Goal: Task Accomplishment & Management: Complete application form

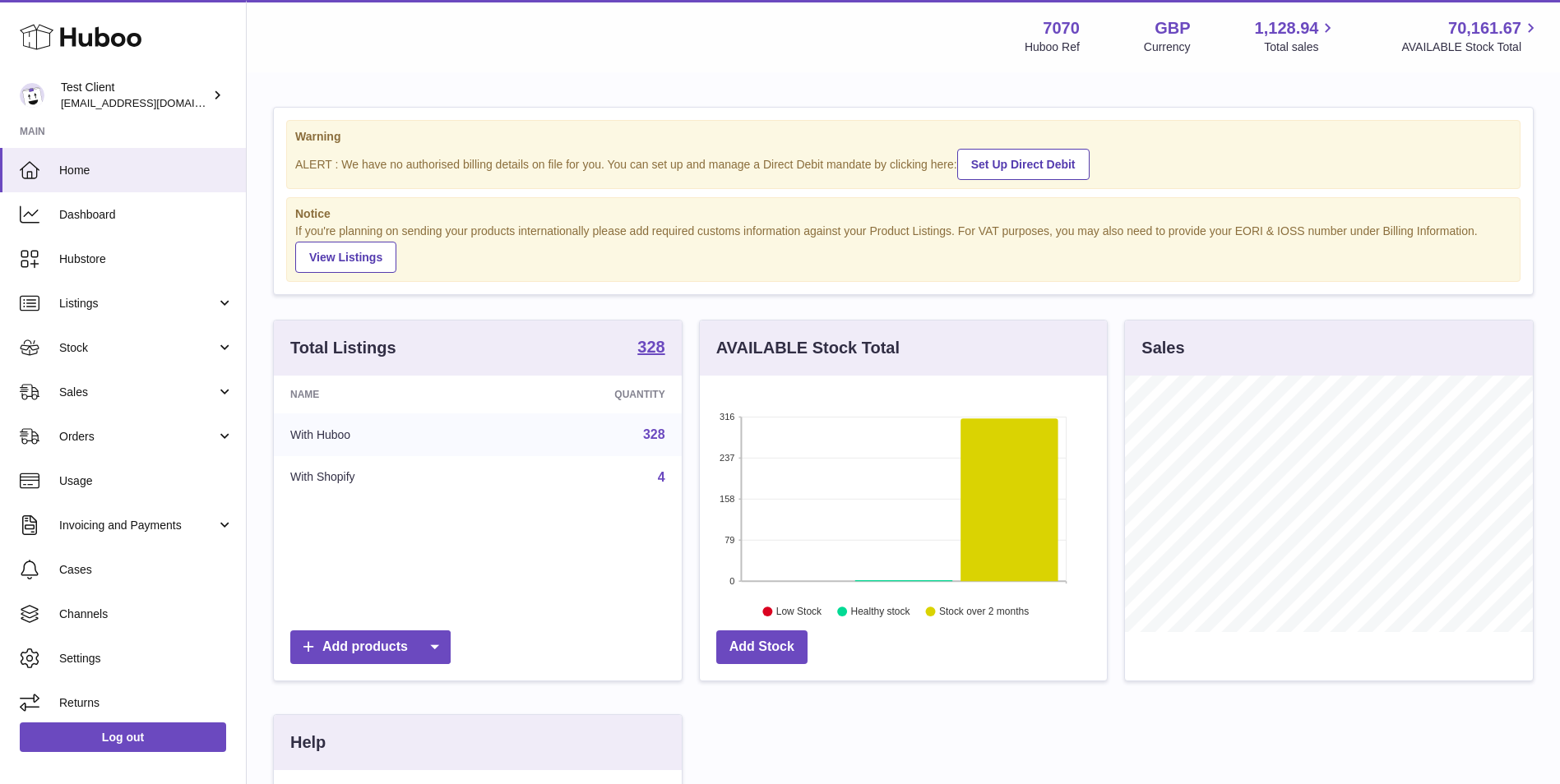
scroll to position [256, 407]
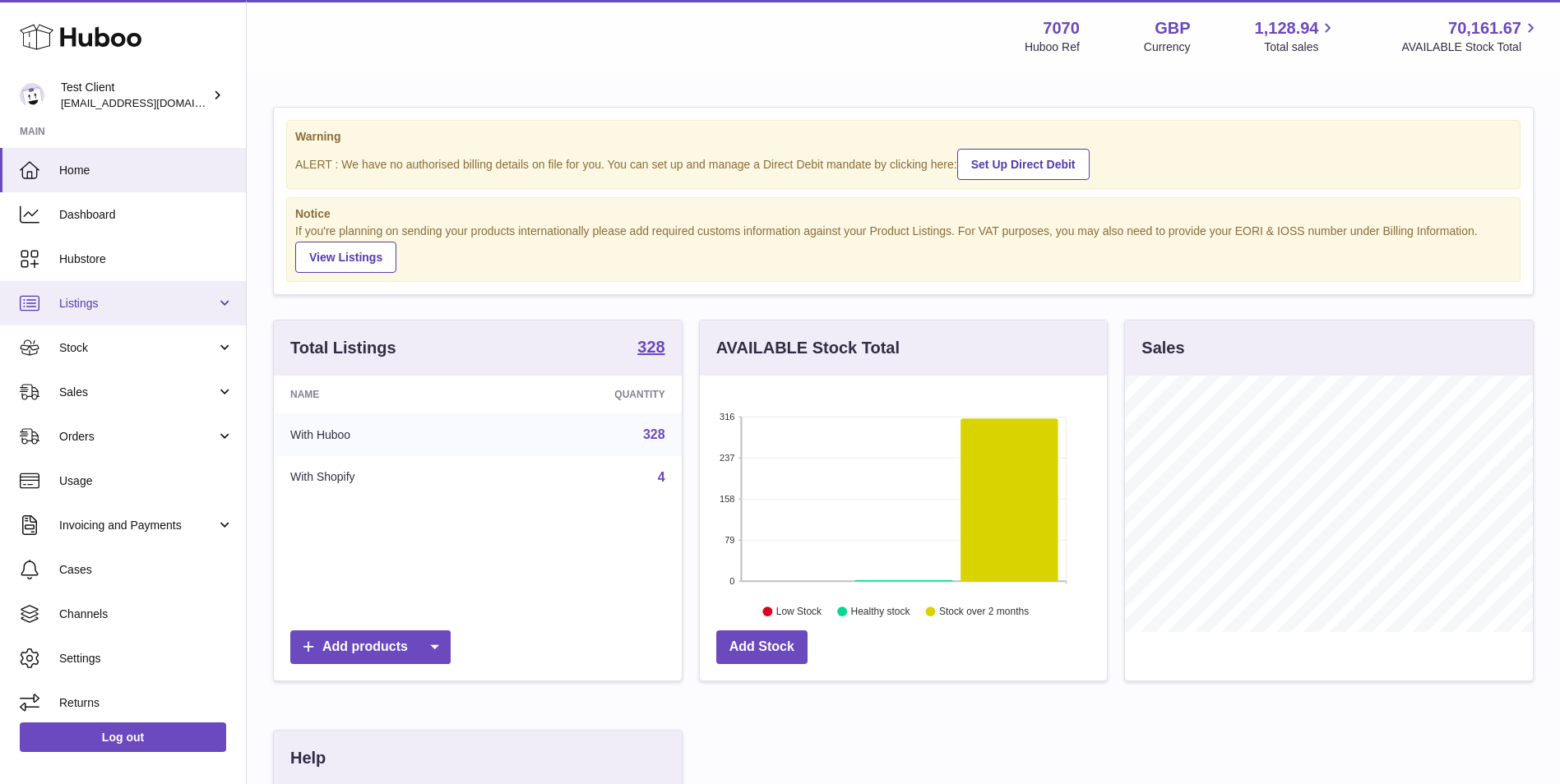
click at [130, 309] on span "Listings" at bounding box center [137, 304] width 157 height 16
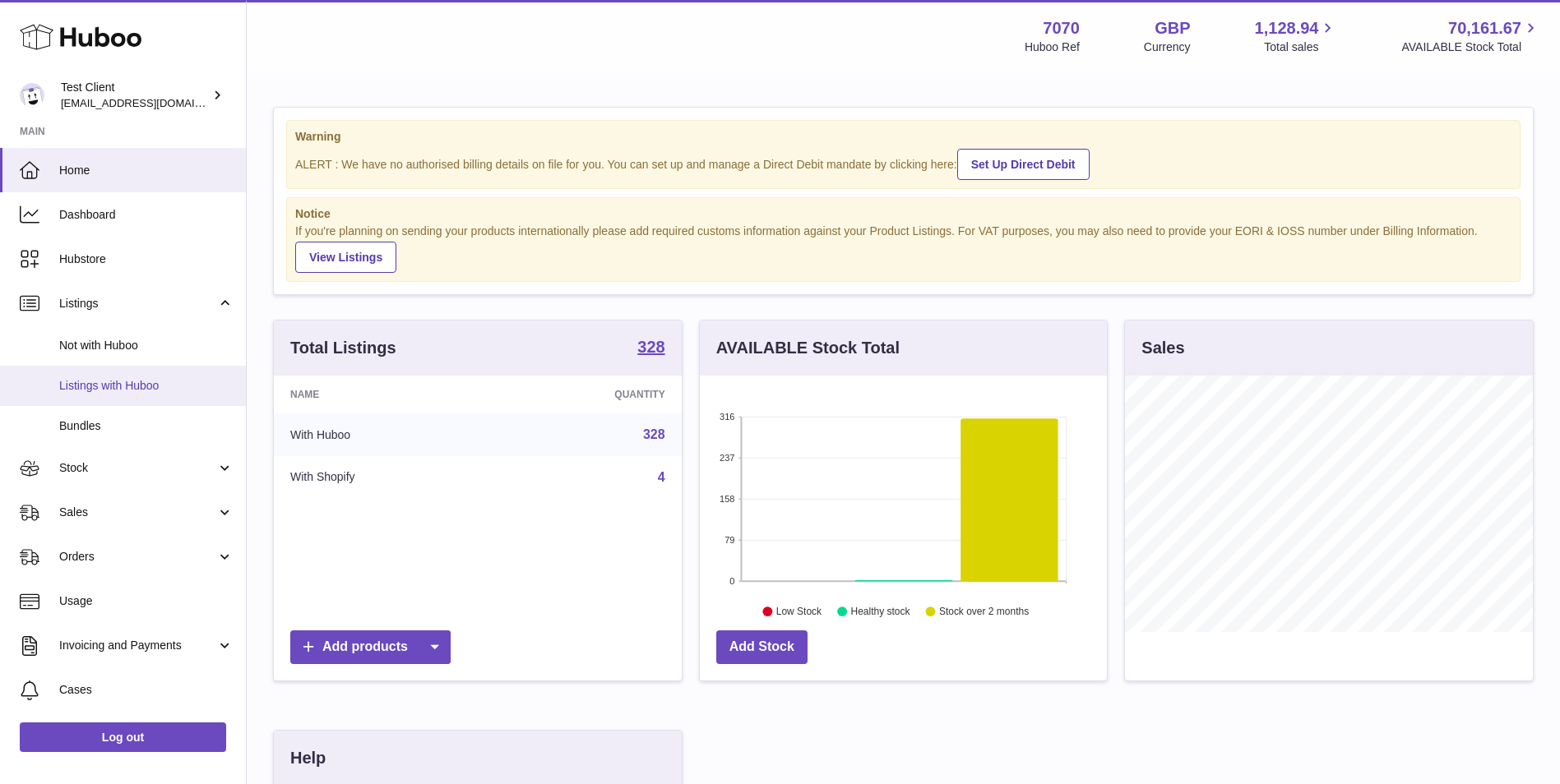
click at [151, 375] on link "Listings with Huboo" at bounding box center [123, 386] width 246 height 40
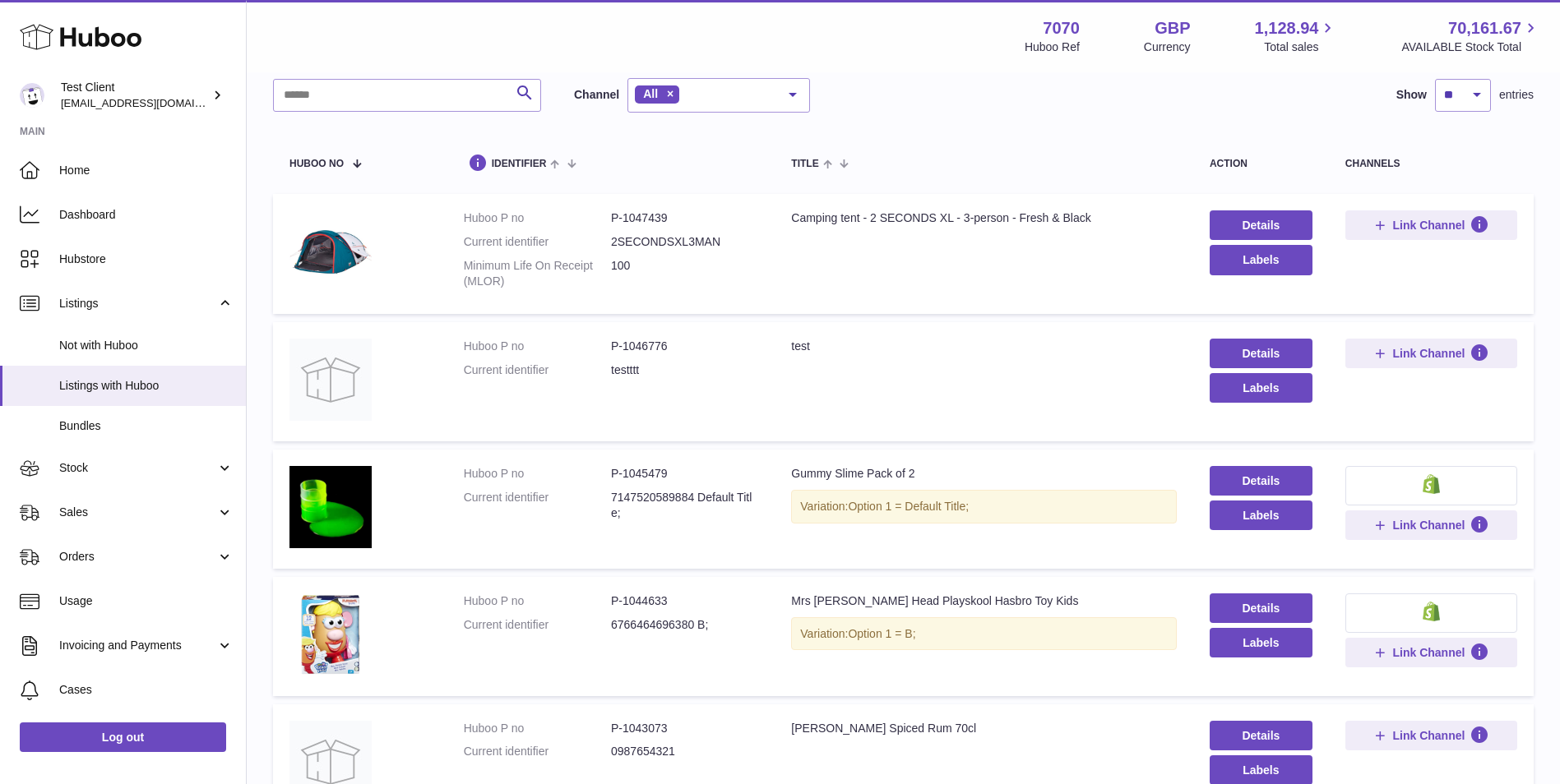
scroll to position [137, 0]
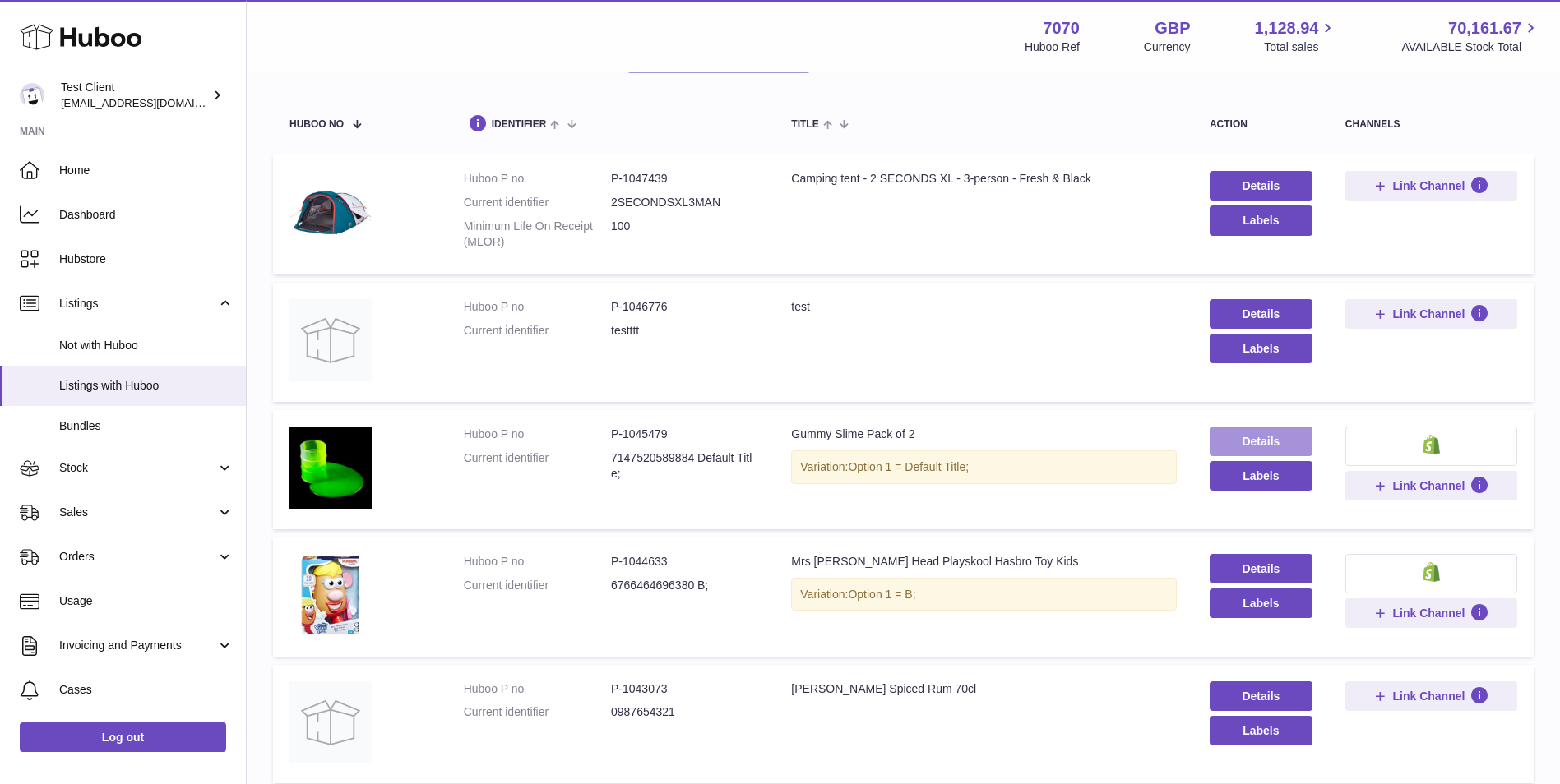
click at [1263, 439] on link "Details" at bounding box center [1260, 441] width 102 height 30
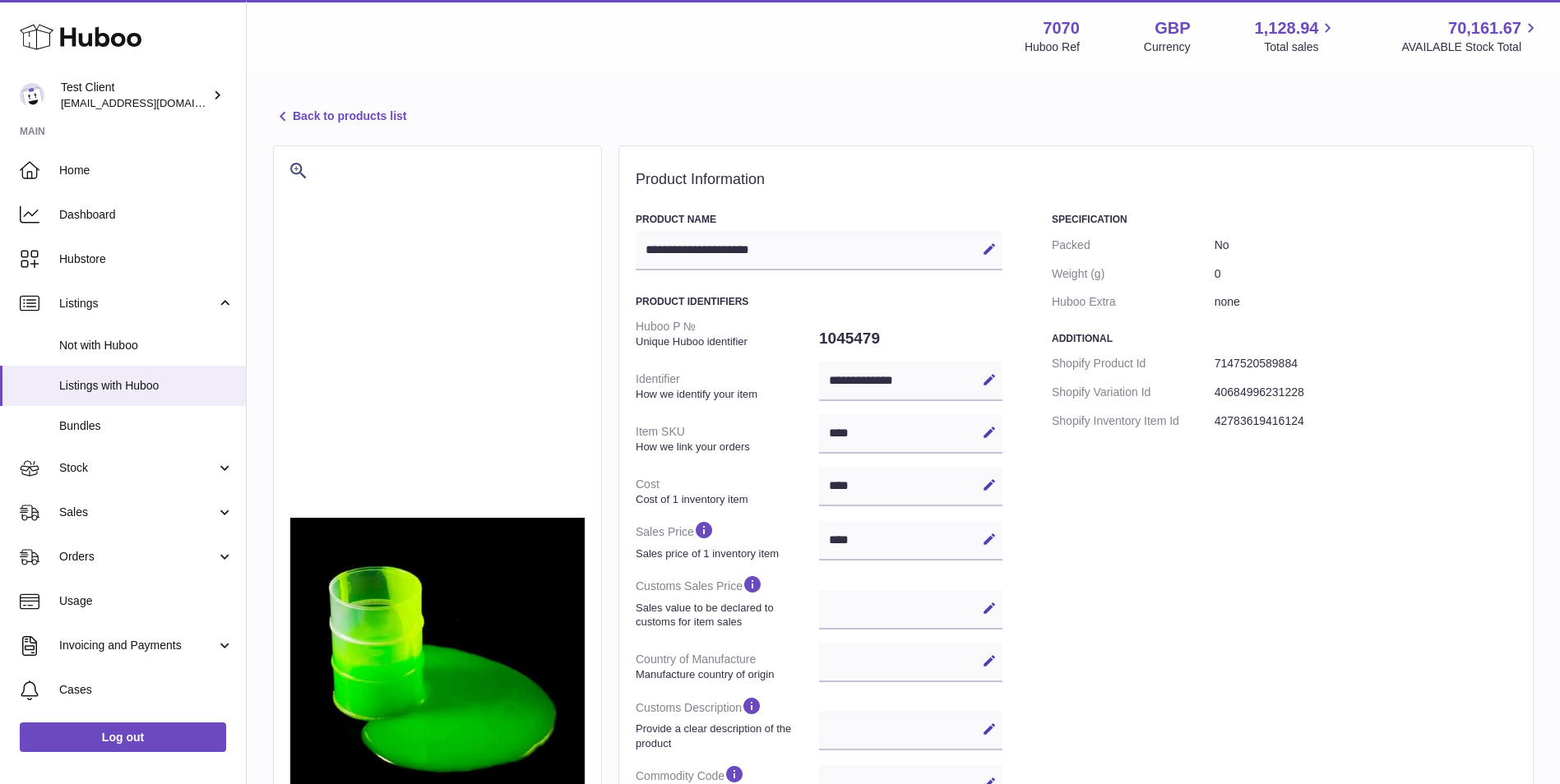
select select
select select "****"
click at [301, 112] on link "Back to products list" at bounding box center [340, 116] width 133 height 20
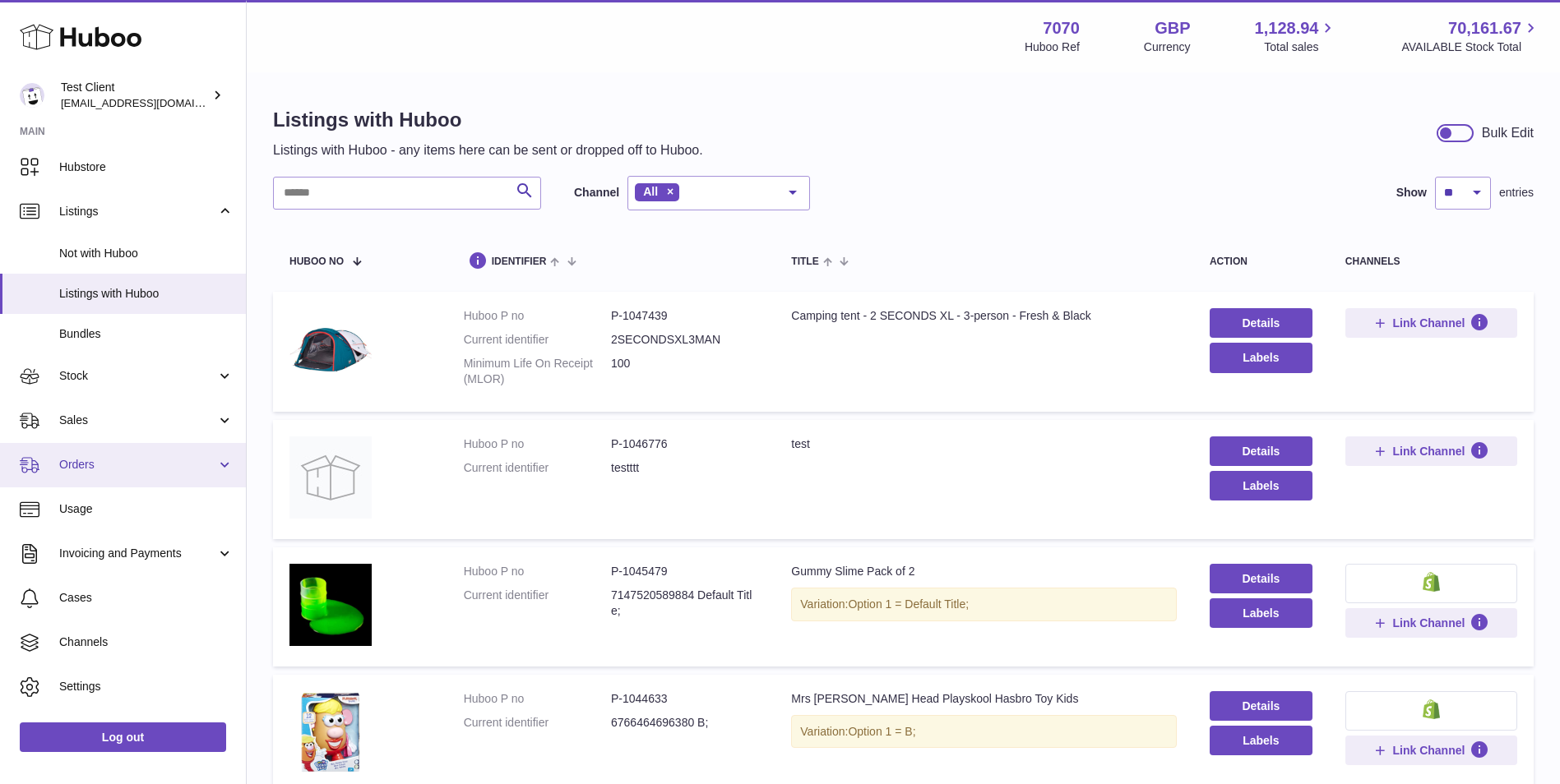
scroll to position [128, 0]
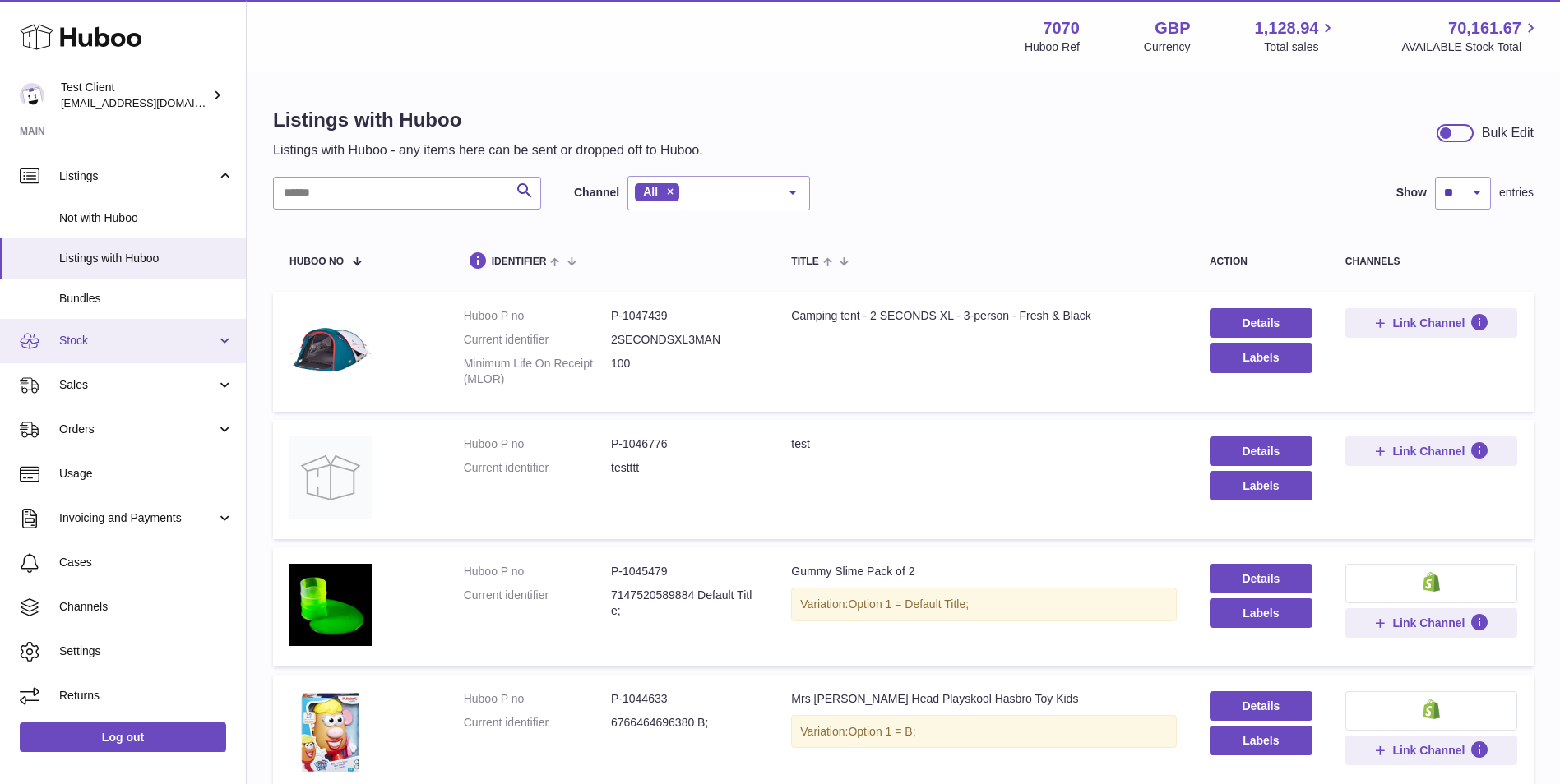
click at [149, 347] on span "Stock" at bounding box center [137, 340] width 157 height 16
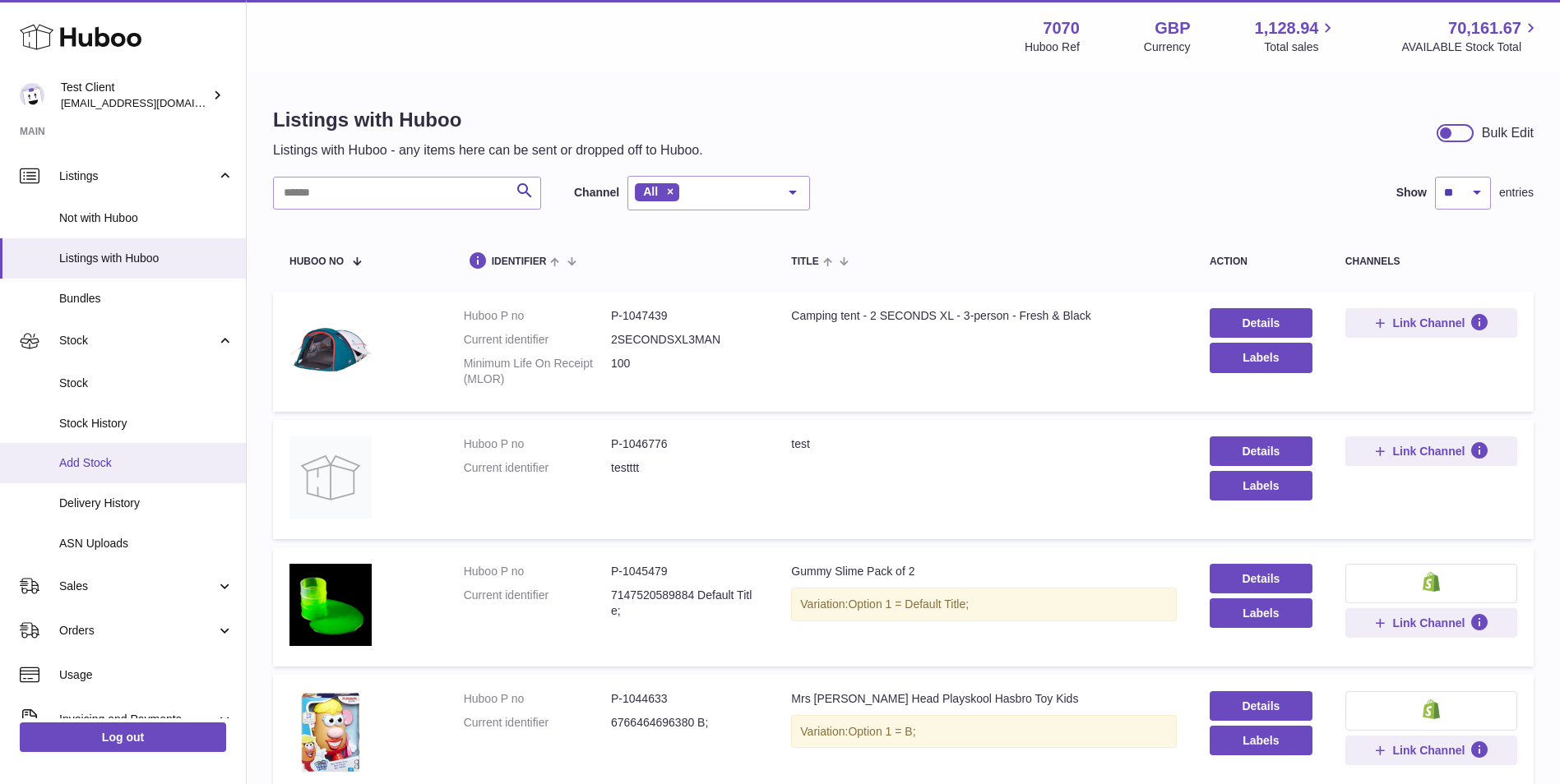
click at [158, 468] on span "Add Stock" at bounding box center [146, 463] width 174 height 16
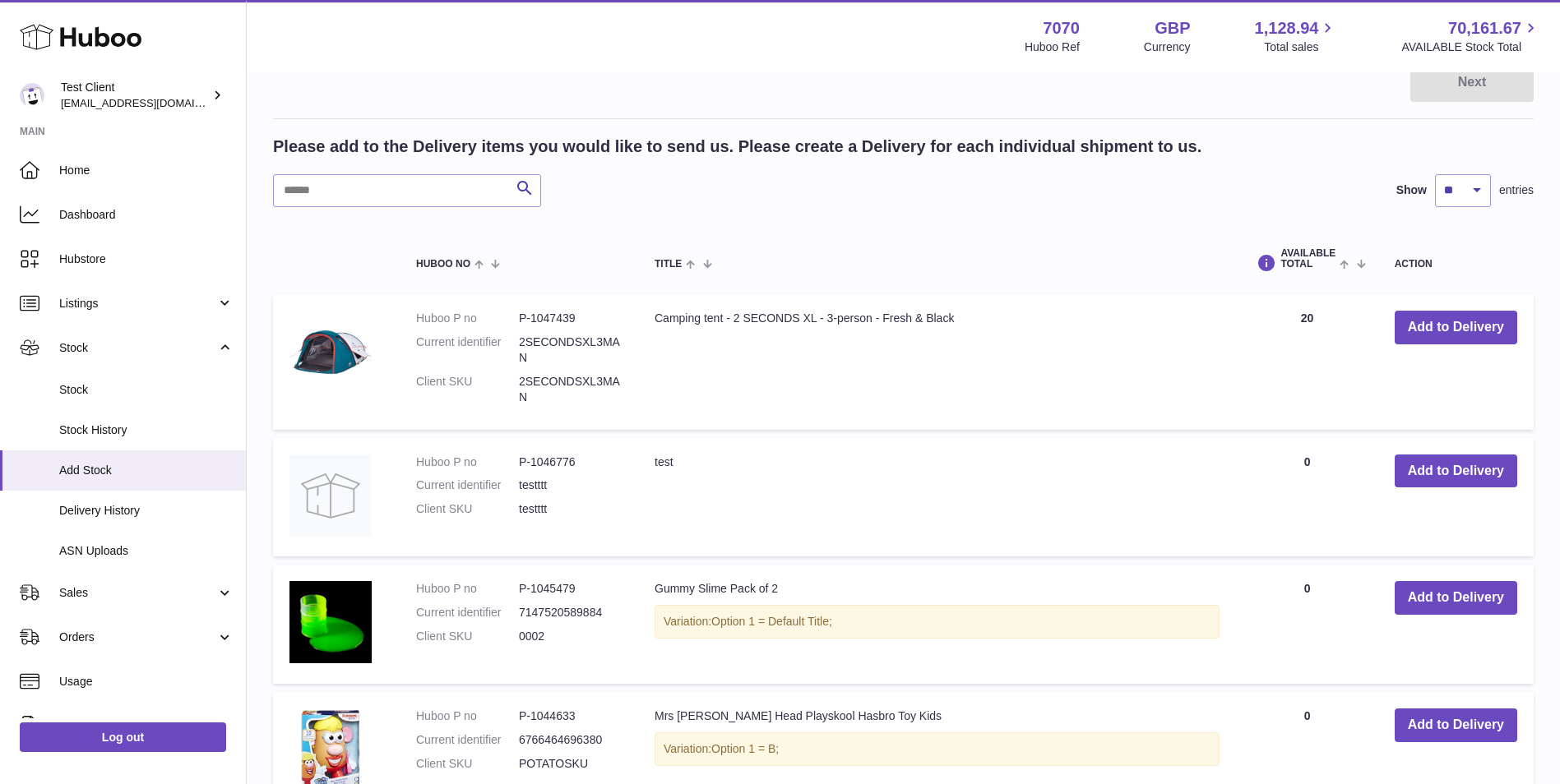
scroll to position [274, 0]
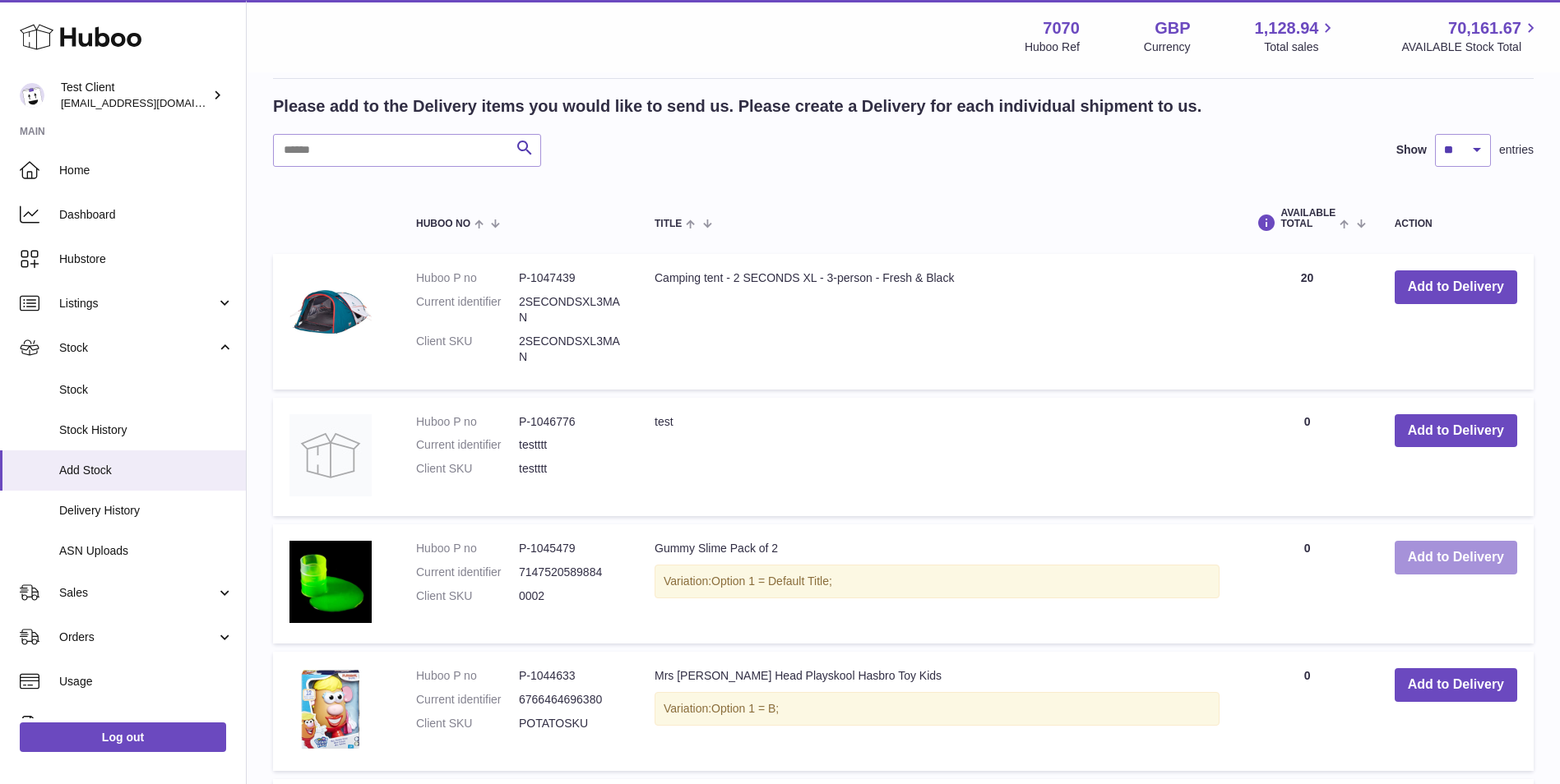
click at [1489, 557] on button "Add to Delivery" at bounding box center [1456, 557] width 123 height 34
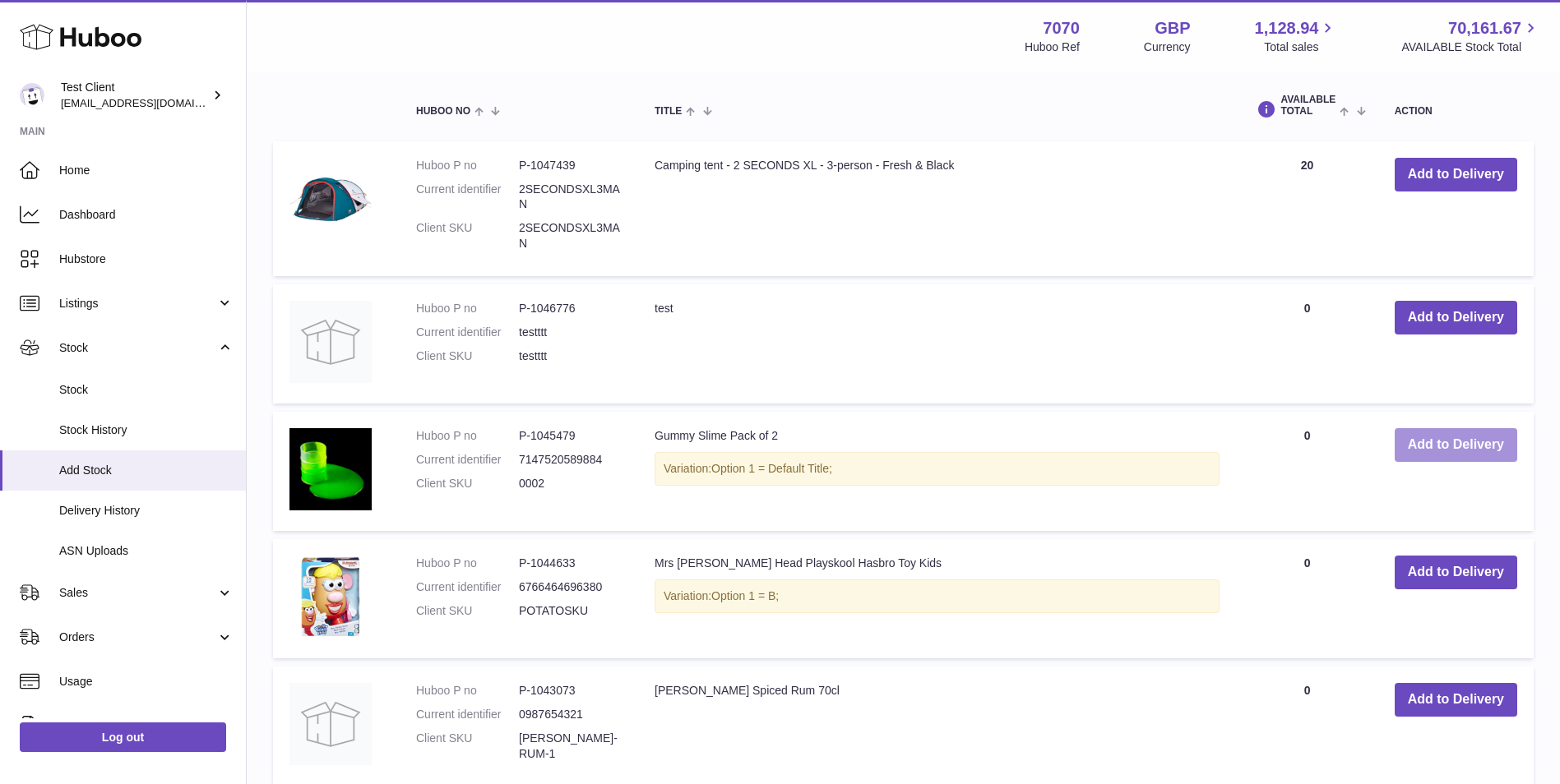
scroll to position [602, 0]
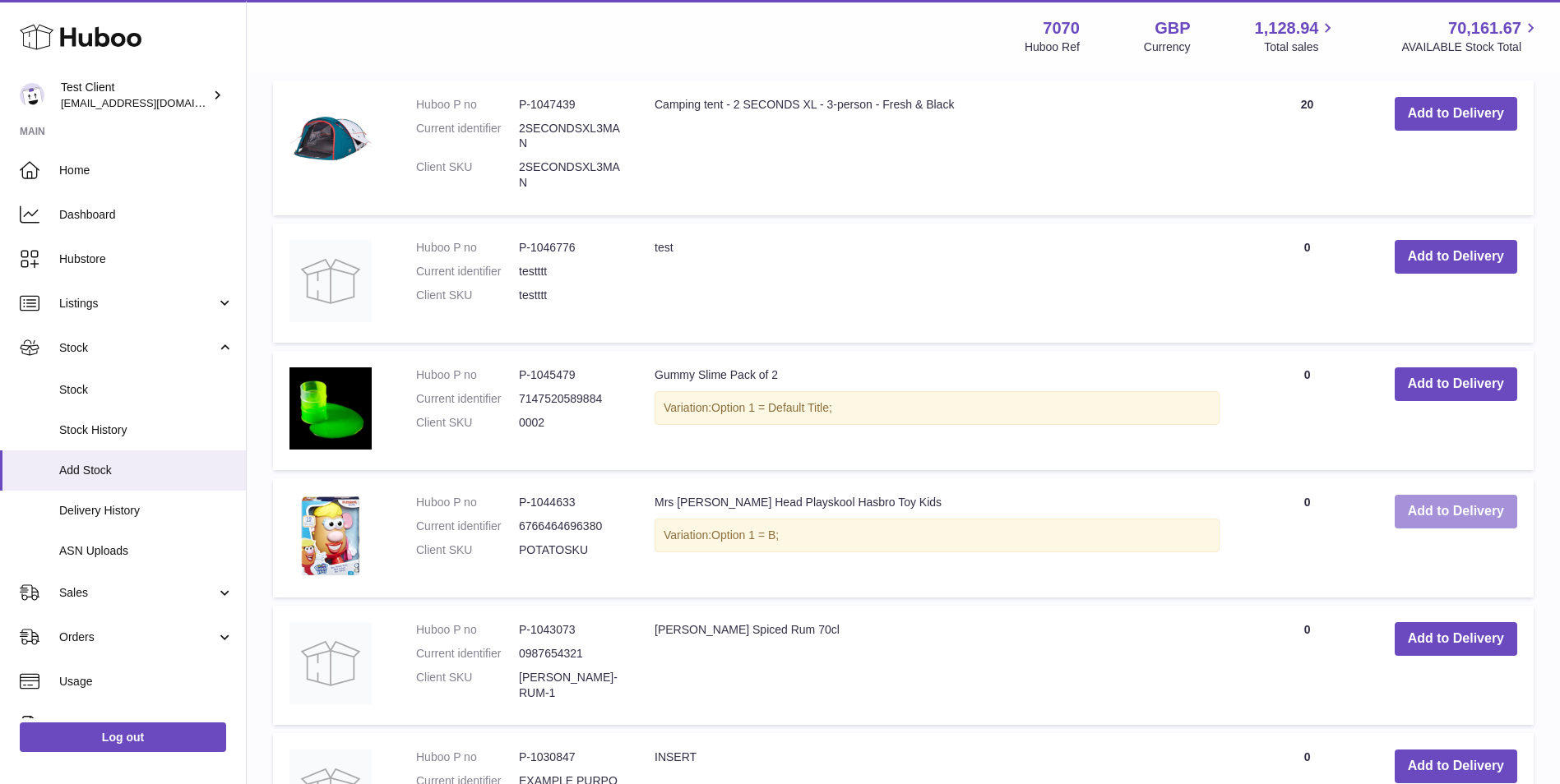
click at [1458, 510] on button "Add to Delivery" at bounding box center [1456, 511] width 123 height 34
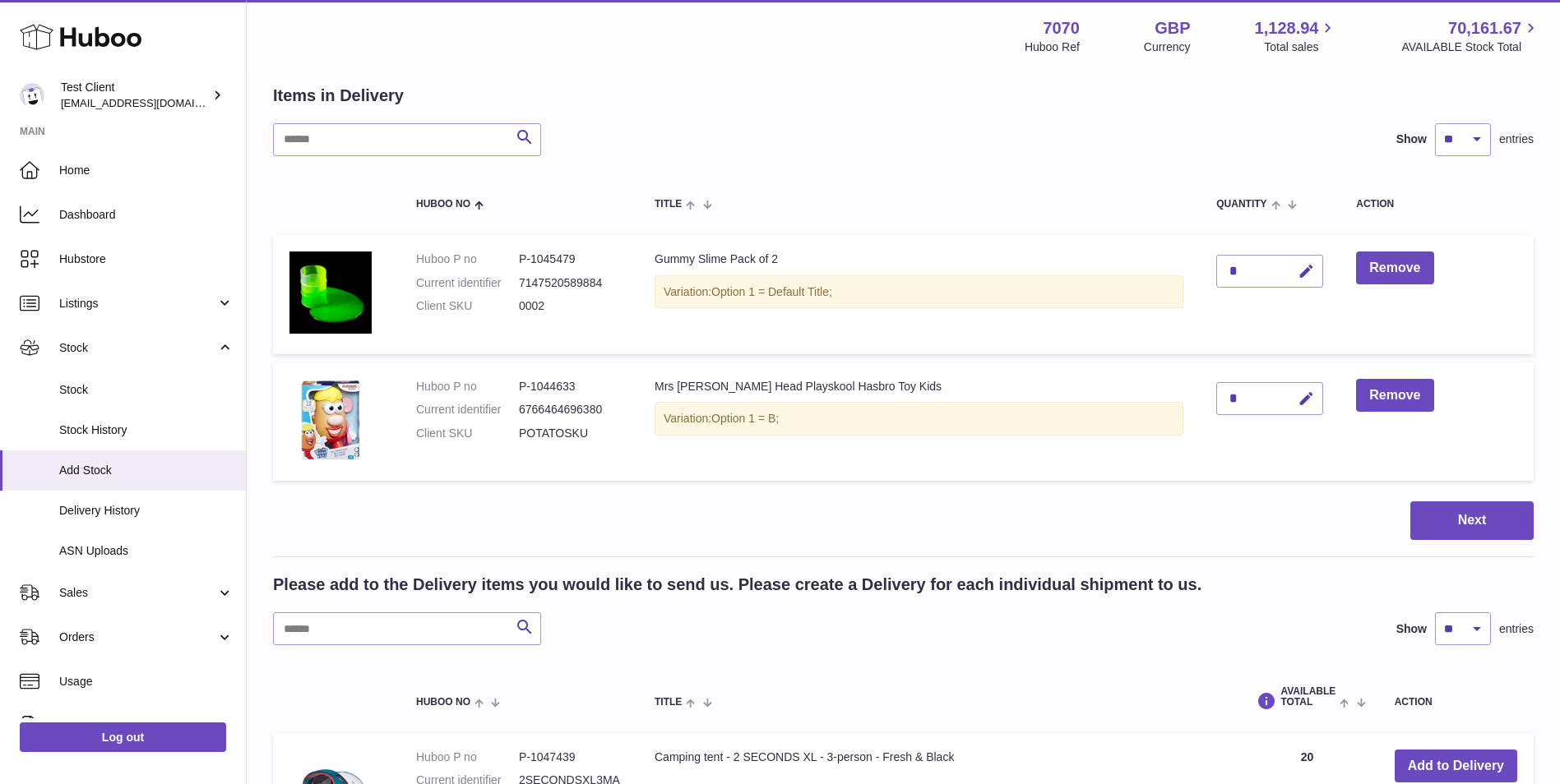
scroll to position [0, 0]
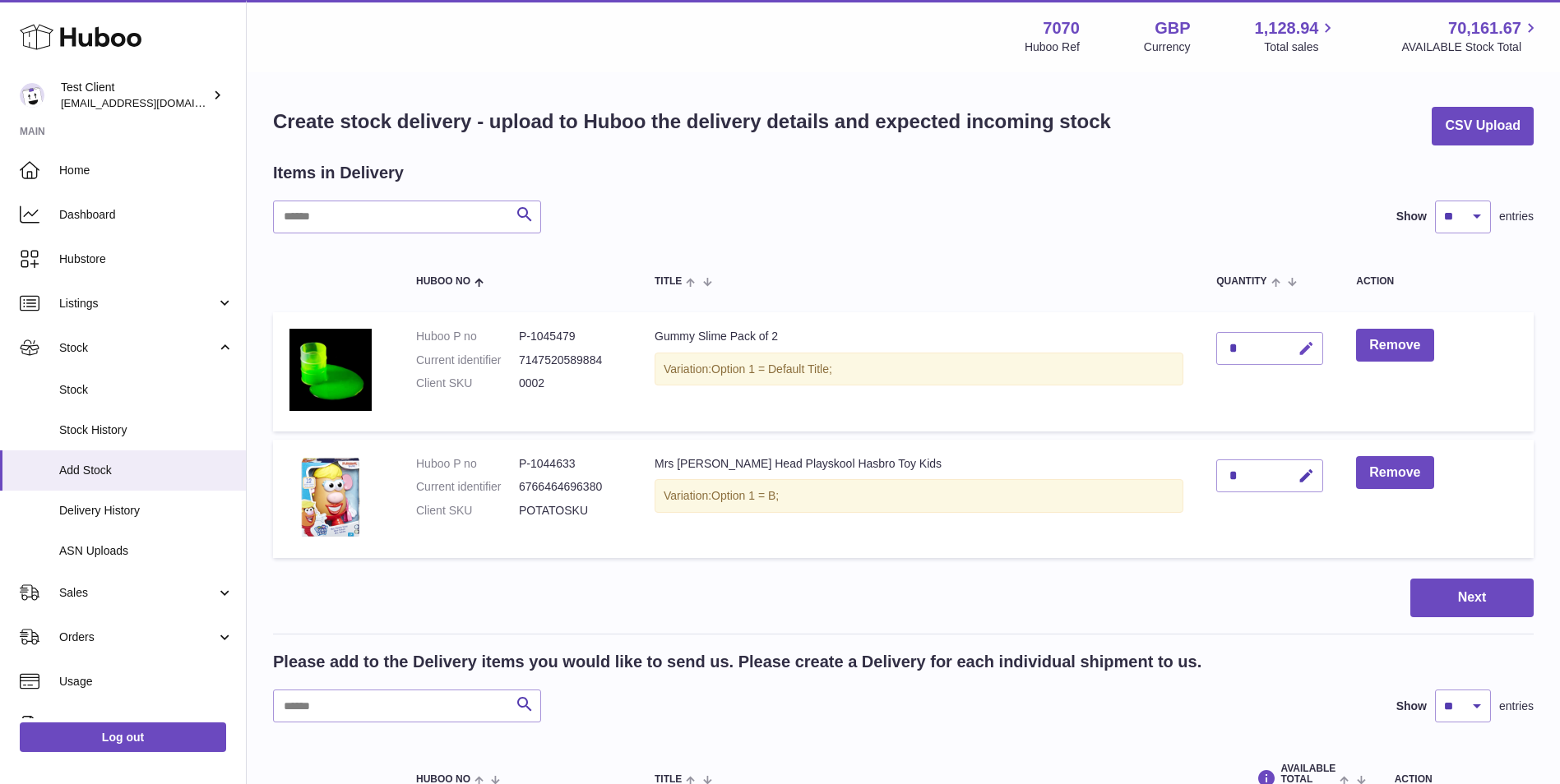
click at [1297, 354] on icon "button" at bounding box center [1306, 349] width 18 height 18
type input "**"
click at [1297, 475] on icon "button" at bounding box center [1306, 476] width 18 height 18
click at [1289, 358] on button "submit" at bounding box center [1304, 348] width 32 height 26
click at [1229, 479] on div "*" at bounding box center [1269, 476] width 107 height 33
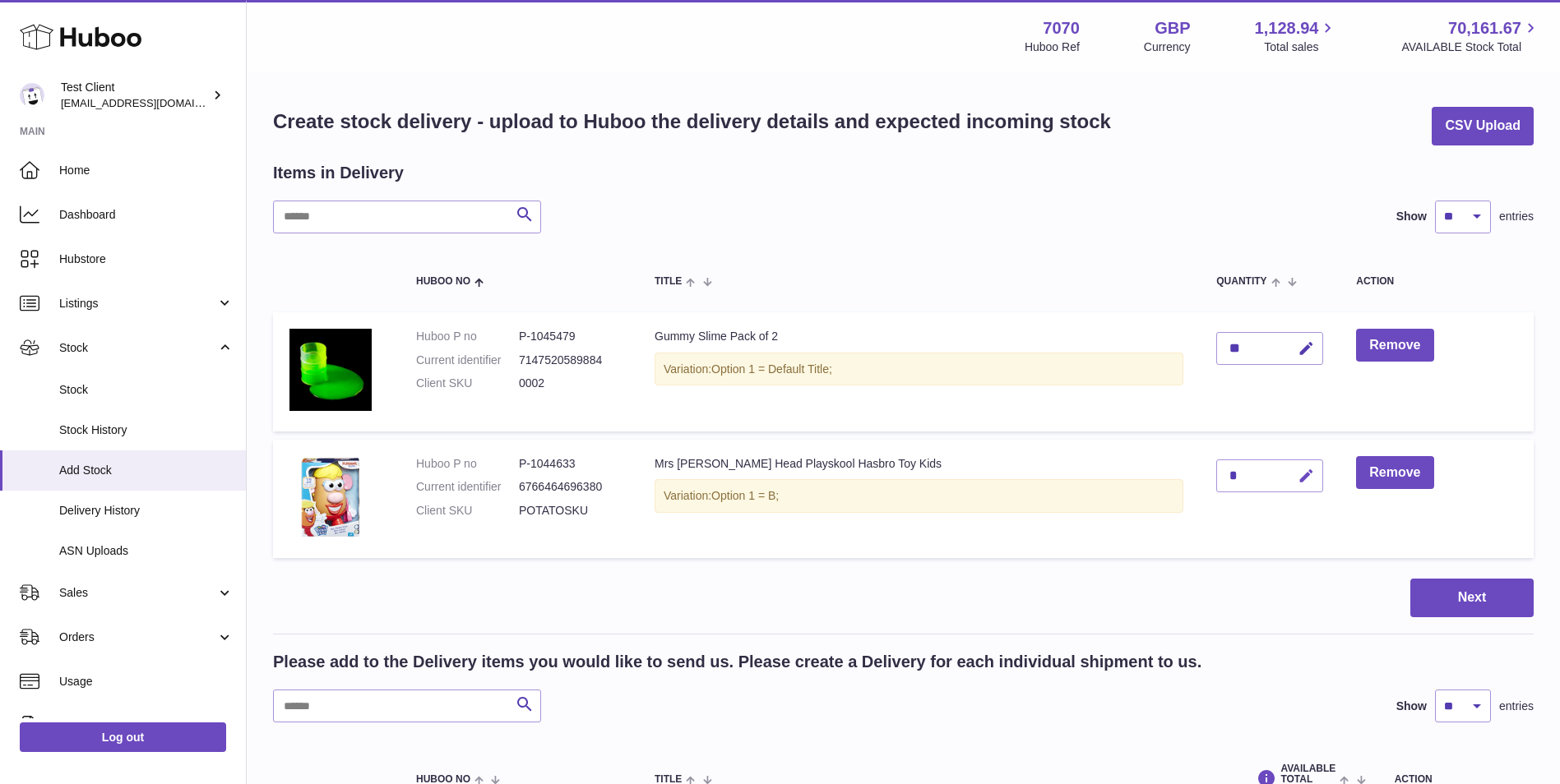
click at [1297, 474] on icon "button" at bounding box center [1306, 476] width 18 height 18
type input "**"
click at [1289, 473] on button "submit" at bounding box center [1304, 476] width 32 height 26
click at [1450, 612] on button "Next" at bounding box center [1472, 598] width 123 height 38
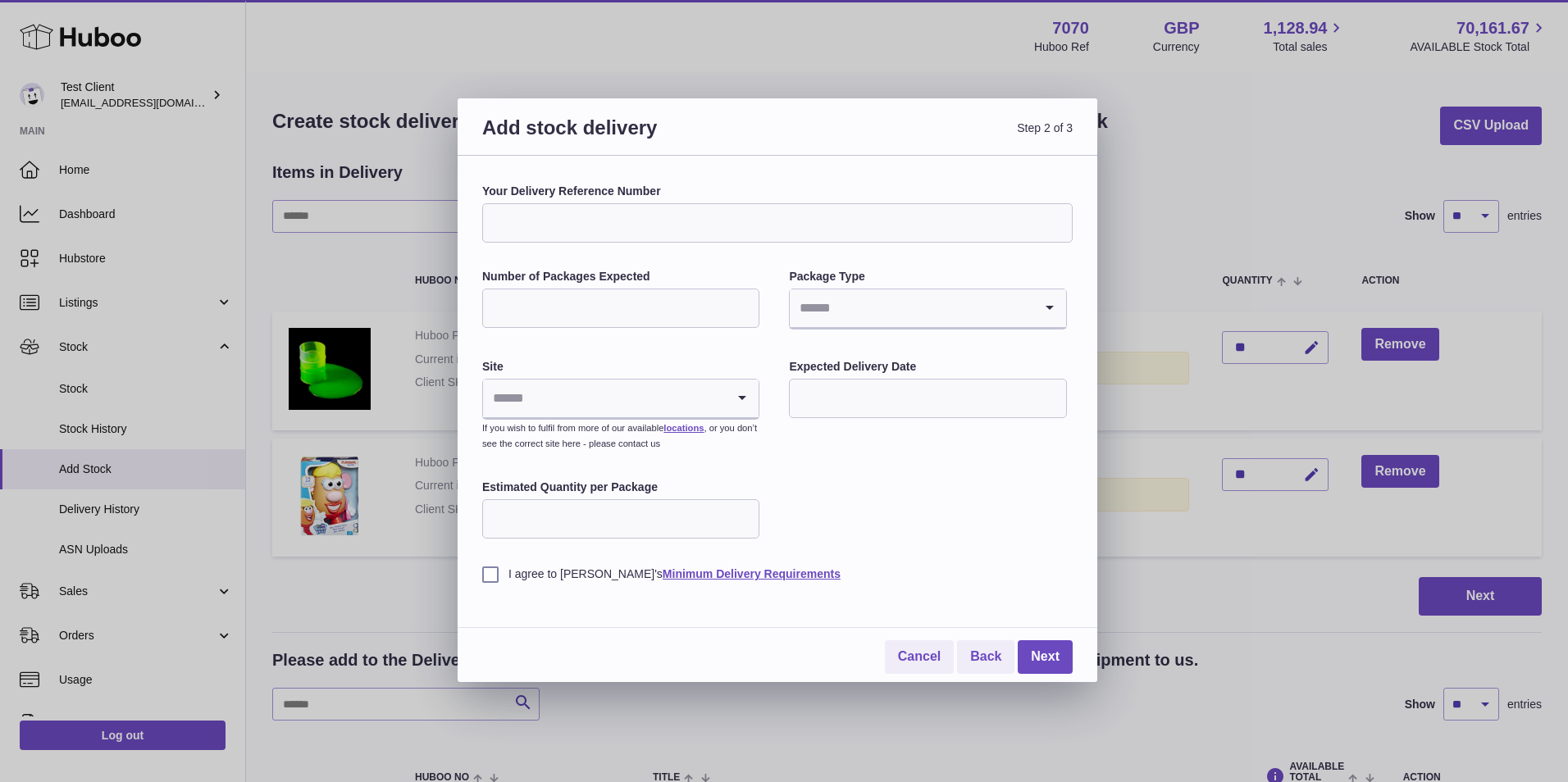
click at [737, 227] on input "Your Delivery Reference Number" at bounding box center [777, 223] width 590 height 39
type input "**********"
click at [690, 304] on input "Number of Packages Expected" at bounding box center [620, 308] width 277 height 39
type input "***"
click at [852, 298] on input "Search for option" at bounding box center [911, 308] width 243 height 38
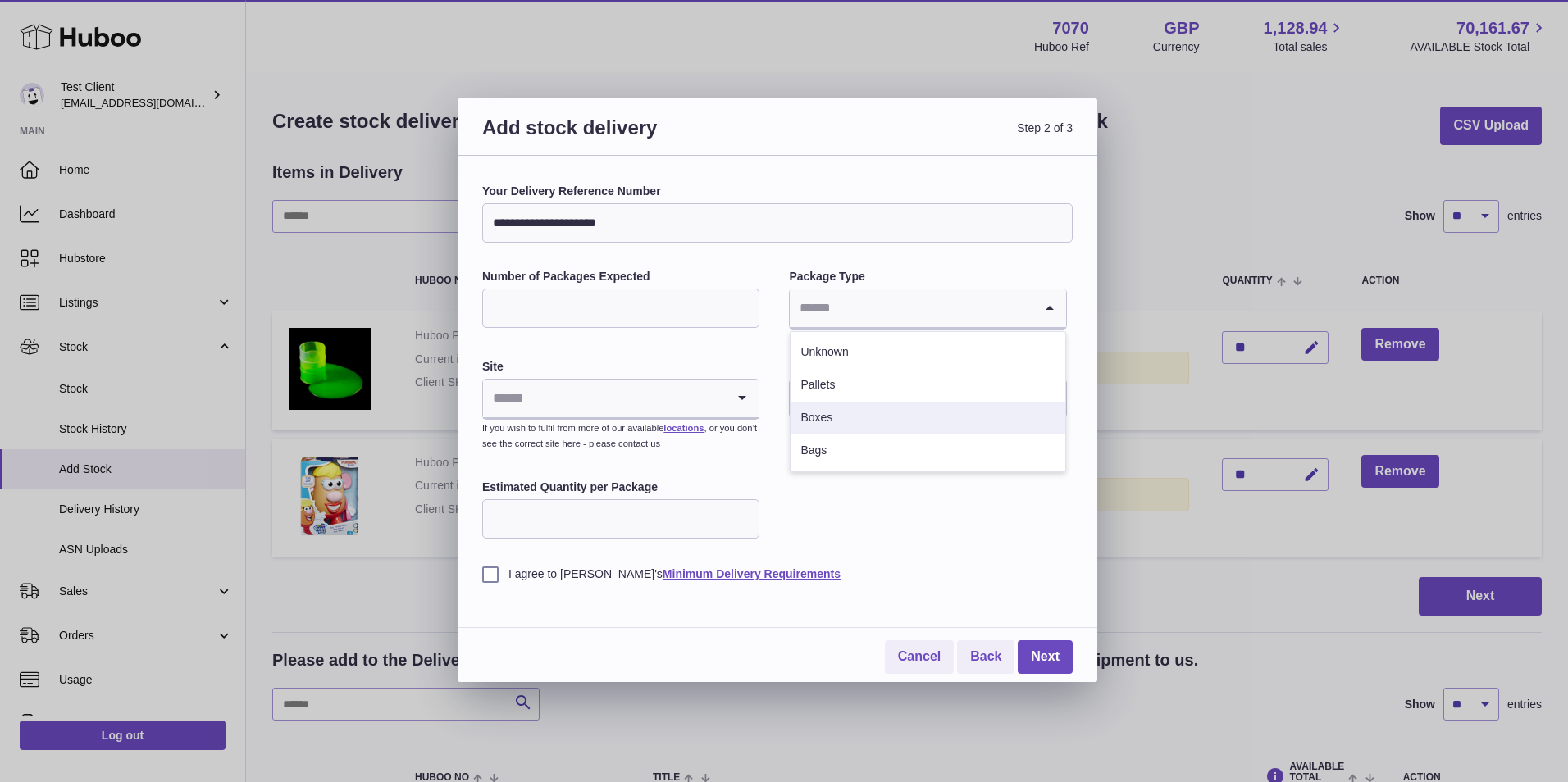
click at [734, 398] on icon "Search for option" at bounding box center [742, 398] width 33 height 38
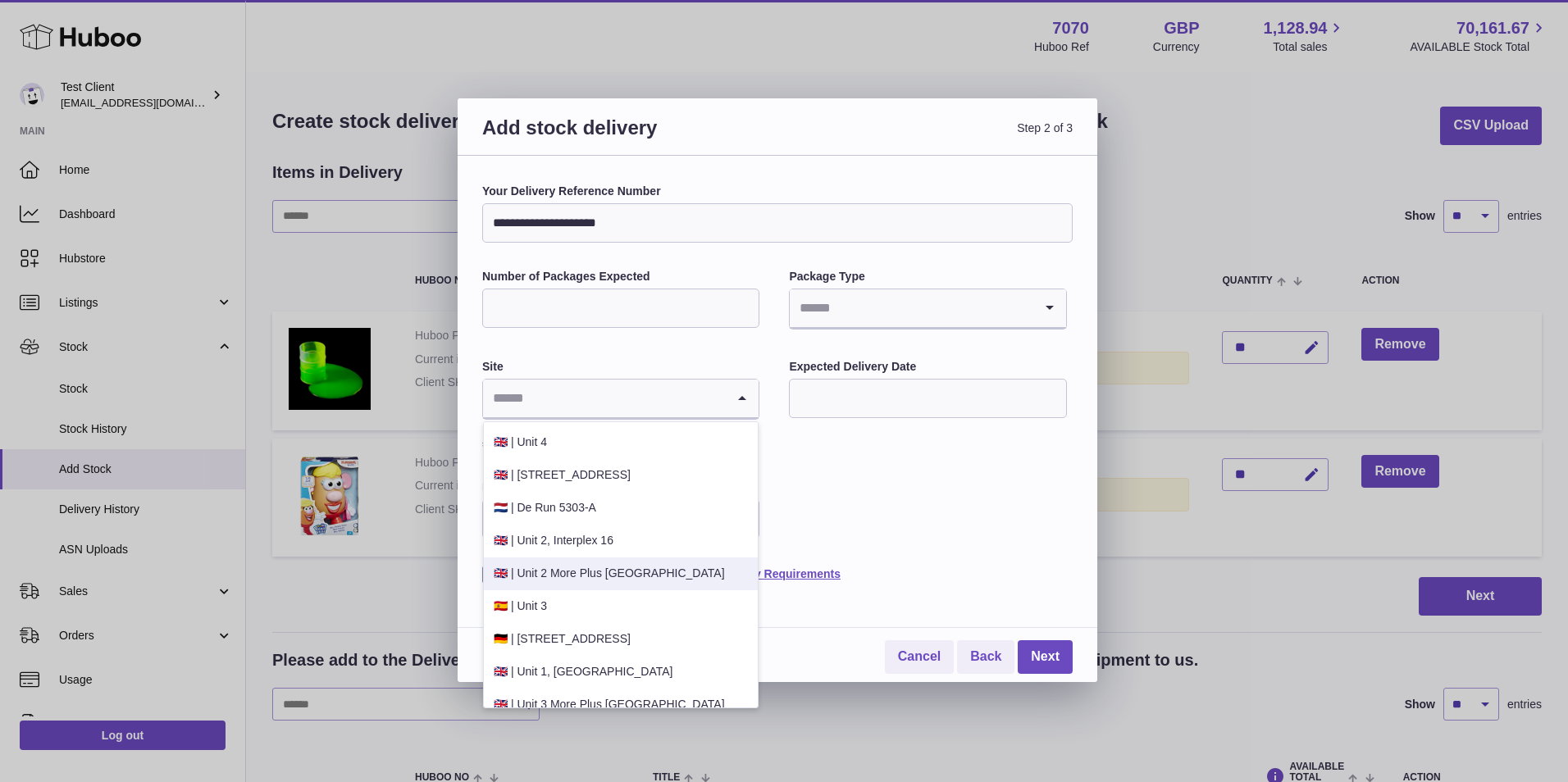
click at [684, 575] on li "🇬🇧 | Unit 2 More Plus Central Park" at bounding box center [621, 574] width 274 height 33
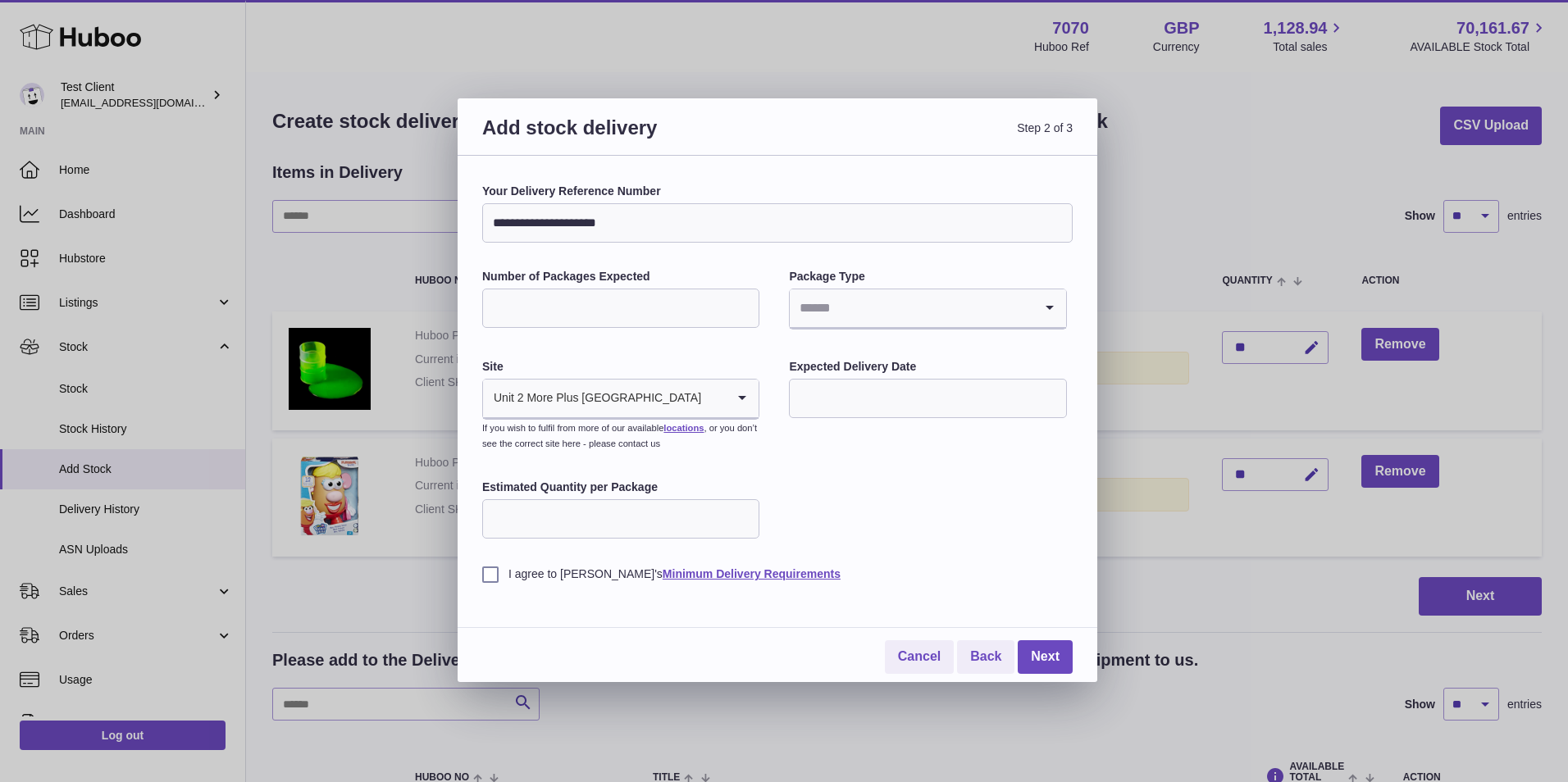
click at [985, 392] on input "text" at bounding box center [926, 398] width 277 height 39
click at [984, 394] on input "text" at bounding box center [926, 398] width 277 height 39
click at [1017, 440] on icon "button" at bounding box center [1021, 437] width 20 height 20
click at [816, 497] on span "1" at bounding box center [815, 502] width 30 height 30
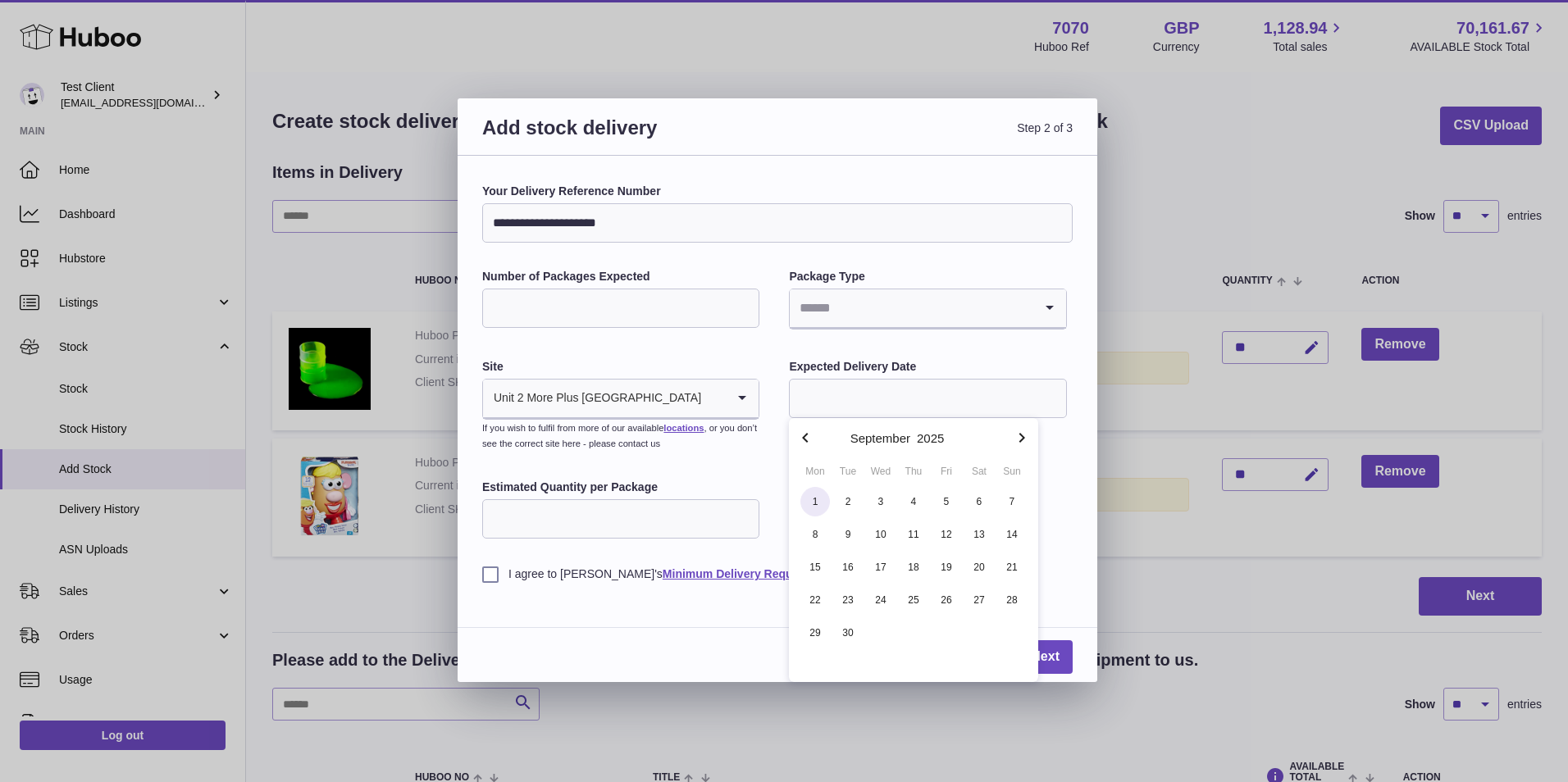
type input "**********"
click at [648, 492] on label "Estimated Quantity per Package" at bounding box center [620, 487] width 277 height 16
click at [648, 499] on input "Estimated Quantity per Package" at bounding box center [620, 518] width 277 height 39
type input "**"
click at [528, 577] on label "I agree to Huboo's Minimum Delivery Requirements" at bounding box center [777, 574] width 590 height 16
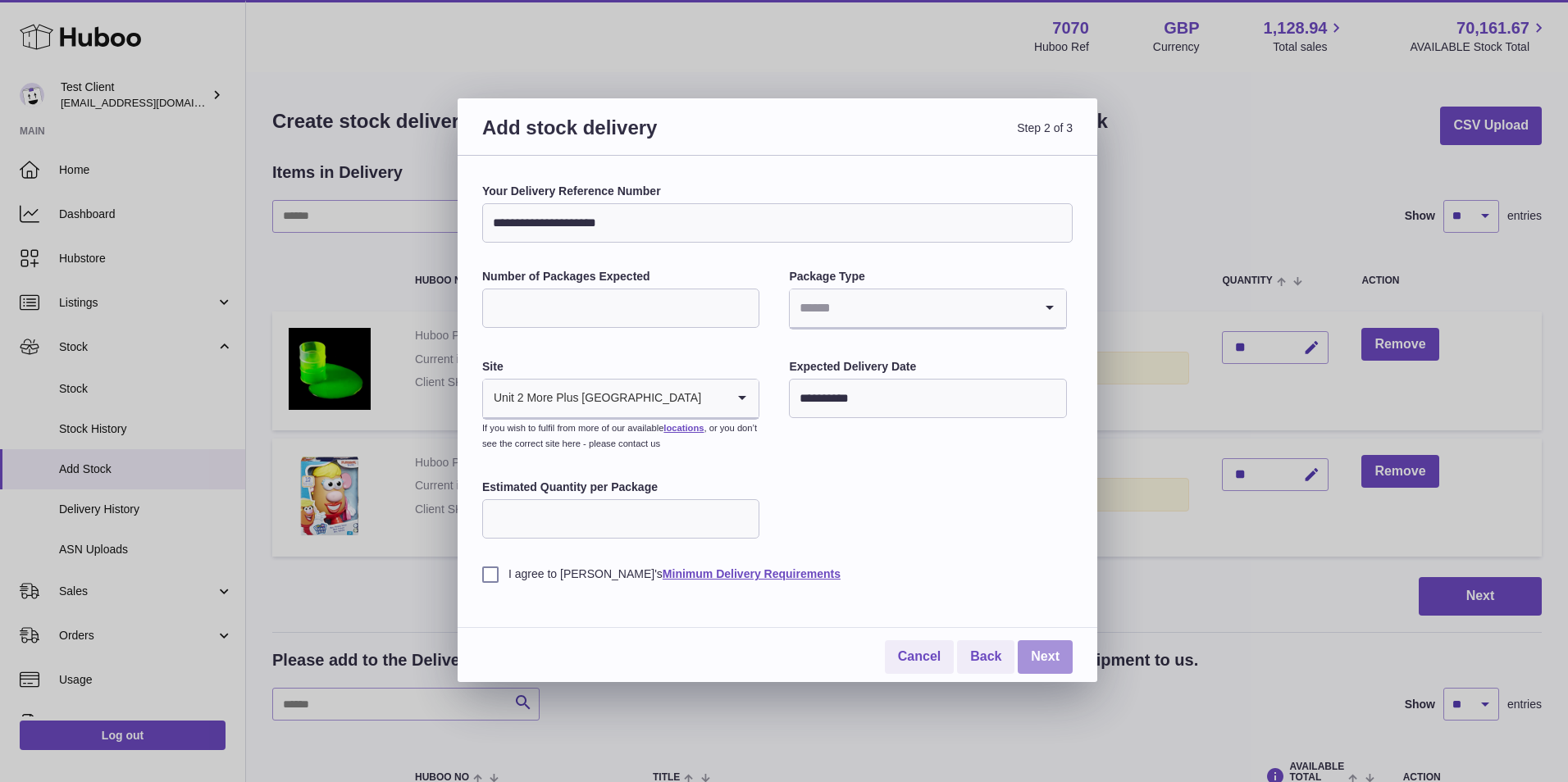
click at [1061, 660] on link "Next" at bounding box center [1044, 656] width 55 height 34
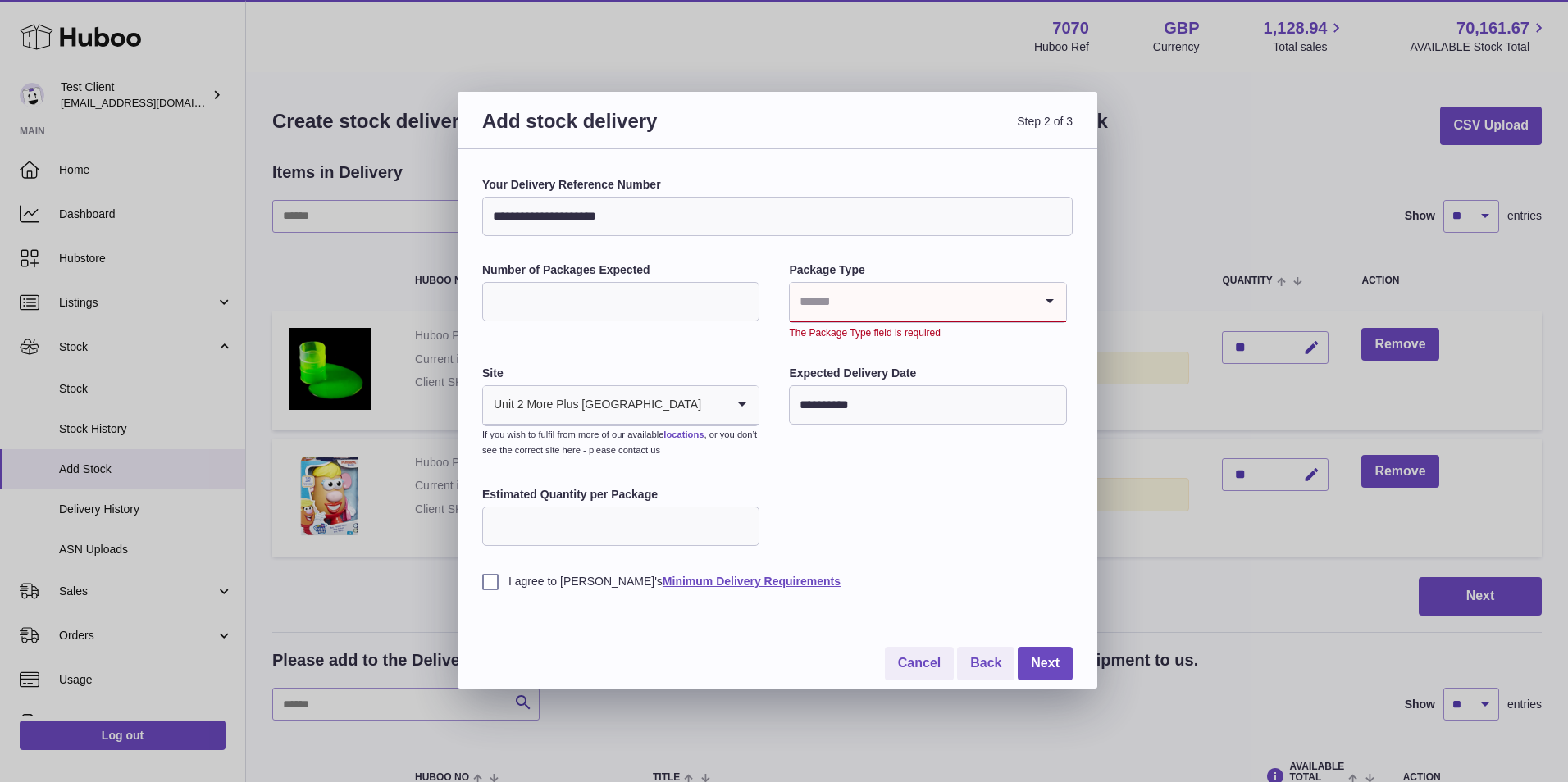
click at [963, 296] on input "Search for option" at bounding box center [911, 301] width 243 height 38
click at [941, 405] on li "Boxes" at bounding box center [927, 412] width 274 height 33
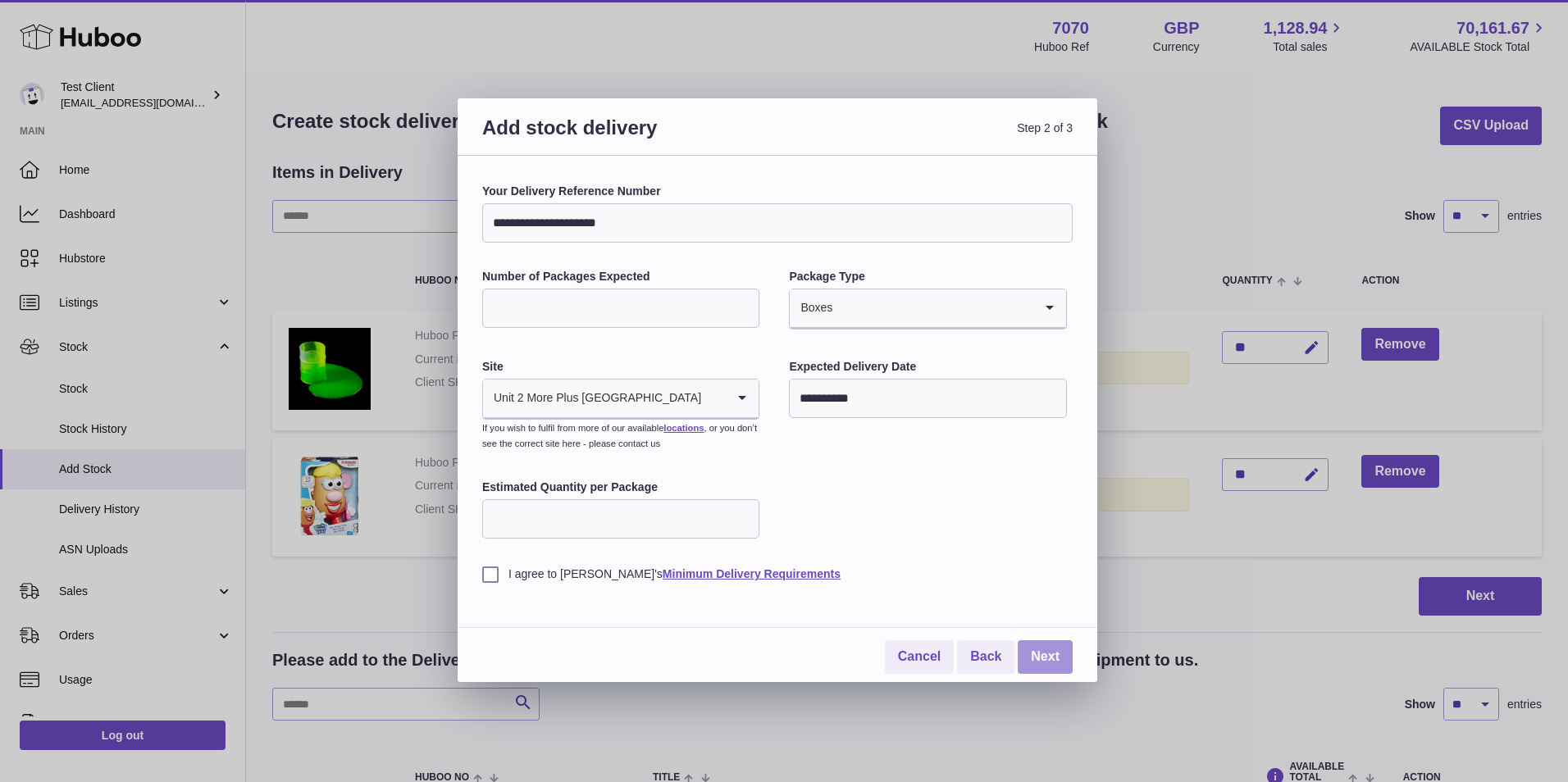
click at [1040, 652] on link "Next" at bounding box center [1044, 656] width 55 height 34
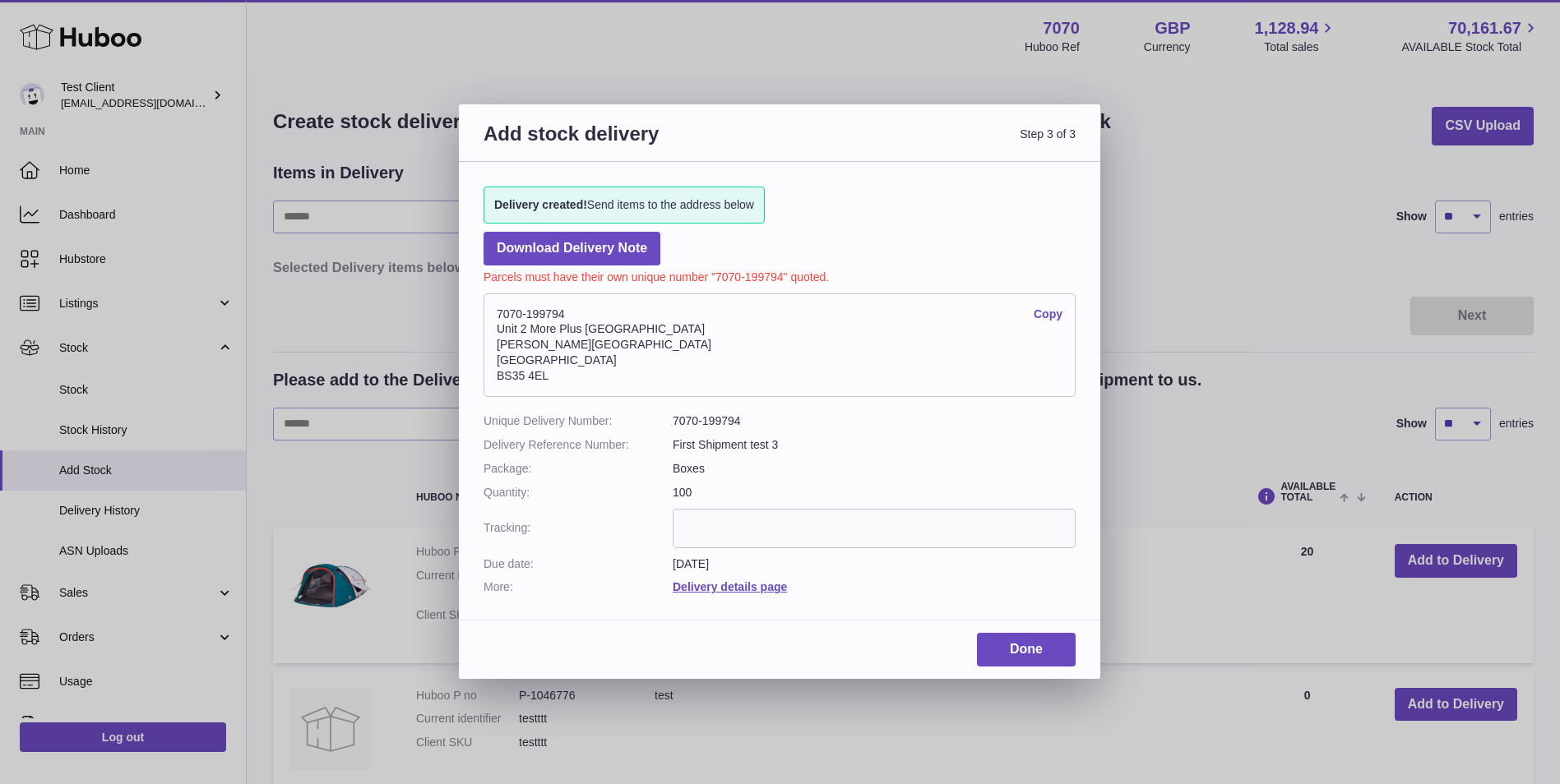
drag, startPoint x: 578, startPoint y: 380, endPoint x: 500, endPoint y: 331, distance: 92.1
click at [500, 331] on address "7070-199794 Copy Unit 2 More Plus Central Park Hudson Ave Severn Beach BS35 4EL" at bounding box center [779, 345] width 592 height 103
drag, startPoint x: 500, startPoint y: 331, endPoint x: 599, endPoint y: 312, distance: 100.8
click at [599, 312] on address "7070-199794 Copy Unit 2 More Plus Central Park Hudson Ave Severn Beach BS35 4EL" at bounding box center [779, 345] width 592 height 103
drag, startPoint x: 575, startPoint y: 320, endPoint x: 495, endPoint y: 318, distance: 80.0
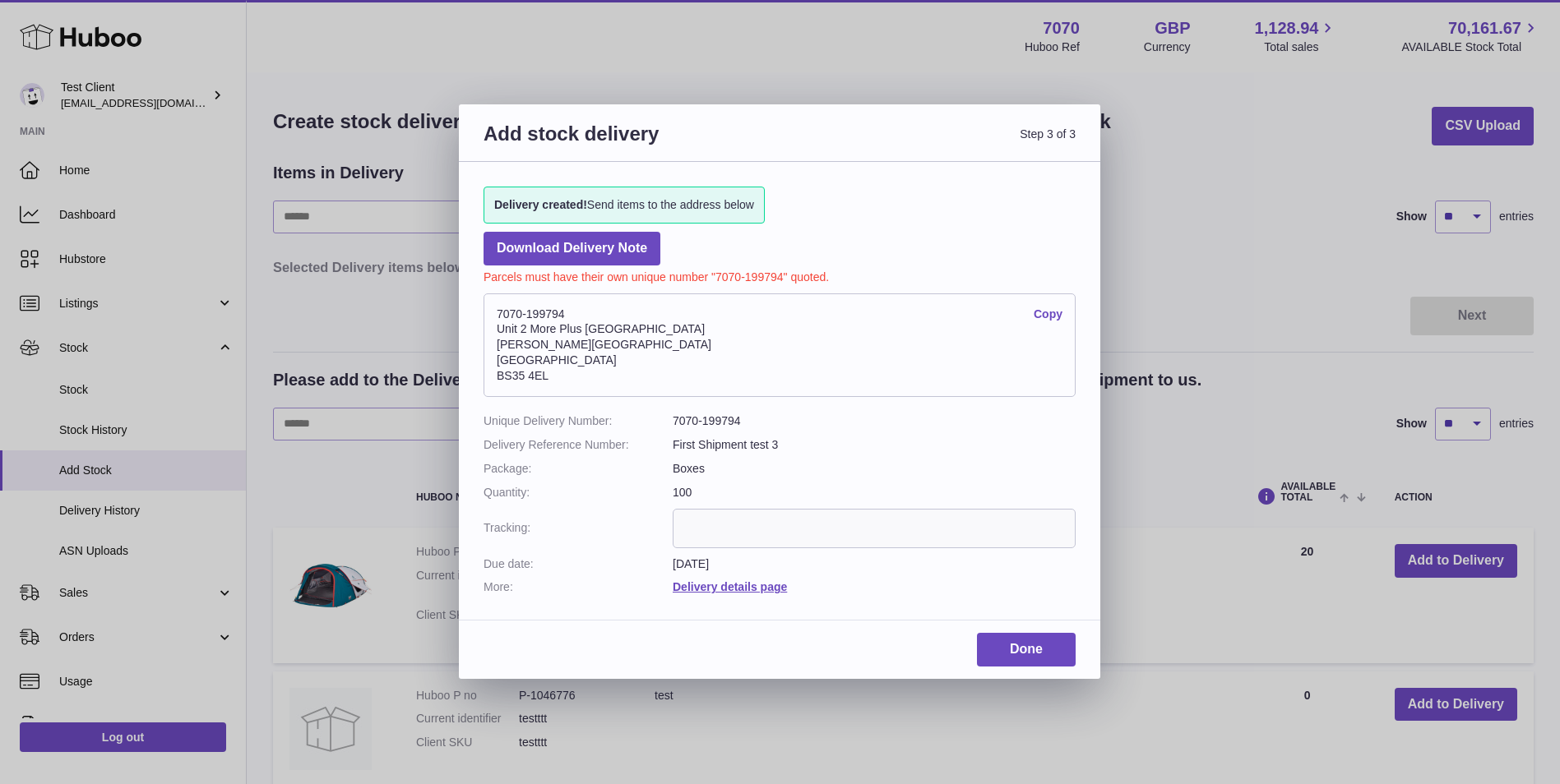
click at [495, 318] on address "7070-199794 Copy Unit 2 More Plus Central Park Hudson Ave Severn Beach BS35 4EL" at bounding box center [779, 345] width 592 height 103
drag, startPoint x: 495, startPoint y: 318, endPoint x: 693, endPoint y: 236, distance: 214.3
click at [693, 236] on div "Delivery created! Send items to the address below Download Delivery Note Parcel…" at bounding box center [779, 382] width 642 height 441
click at [640, 250] on link "Download Delivery Note" at bounding box center [572, 248] width 177 height 34
click at [1059, 661] on link "Done" at bounding box center [1026, 649] width 99 height 34
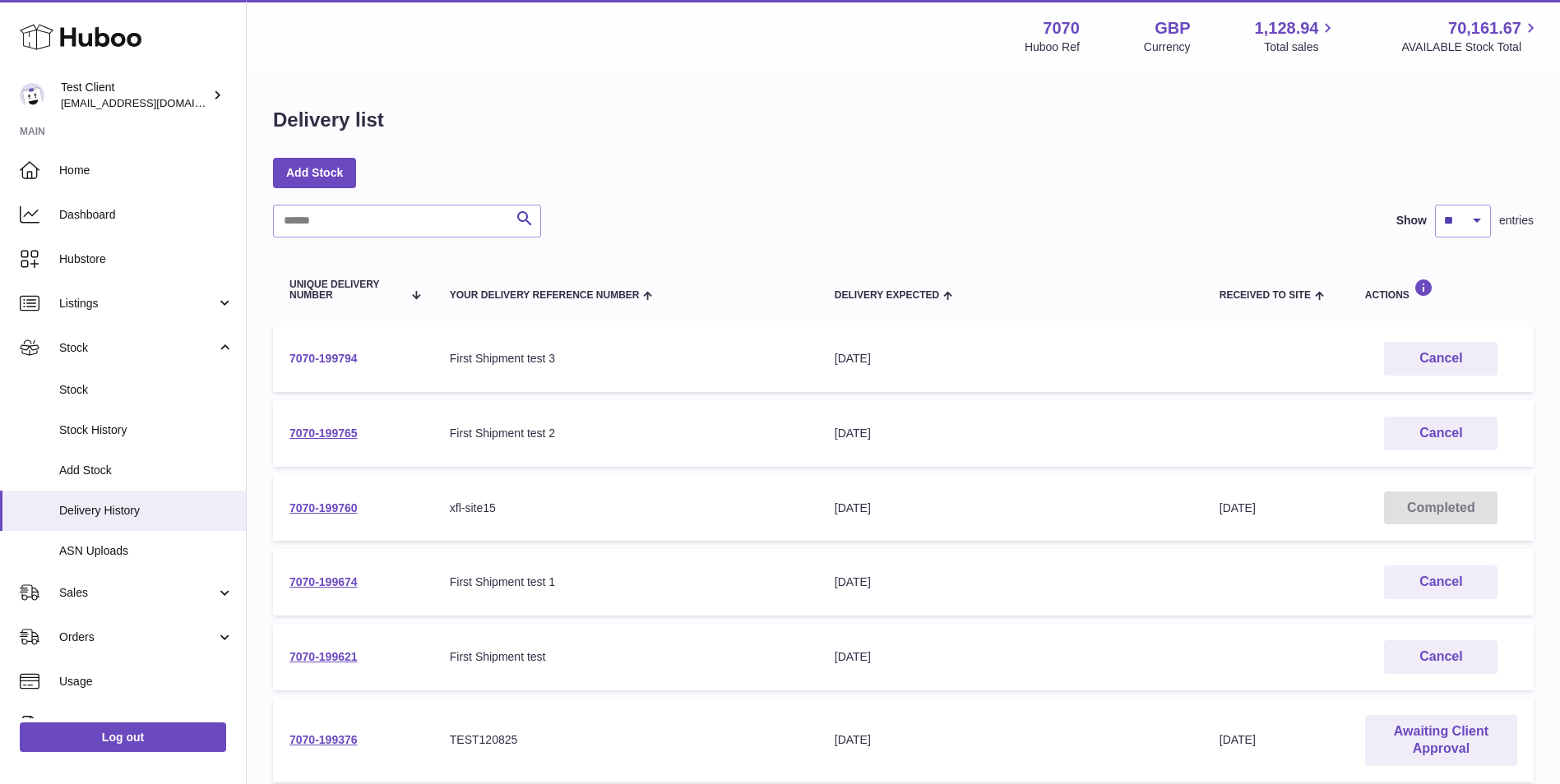
click at [333, 358] on link "7070-199794" at bounding box center [324, 358] width 68 height 13
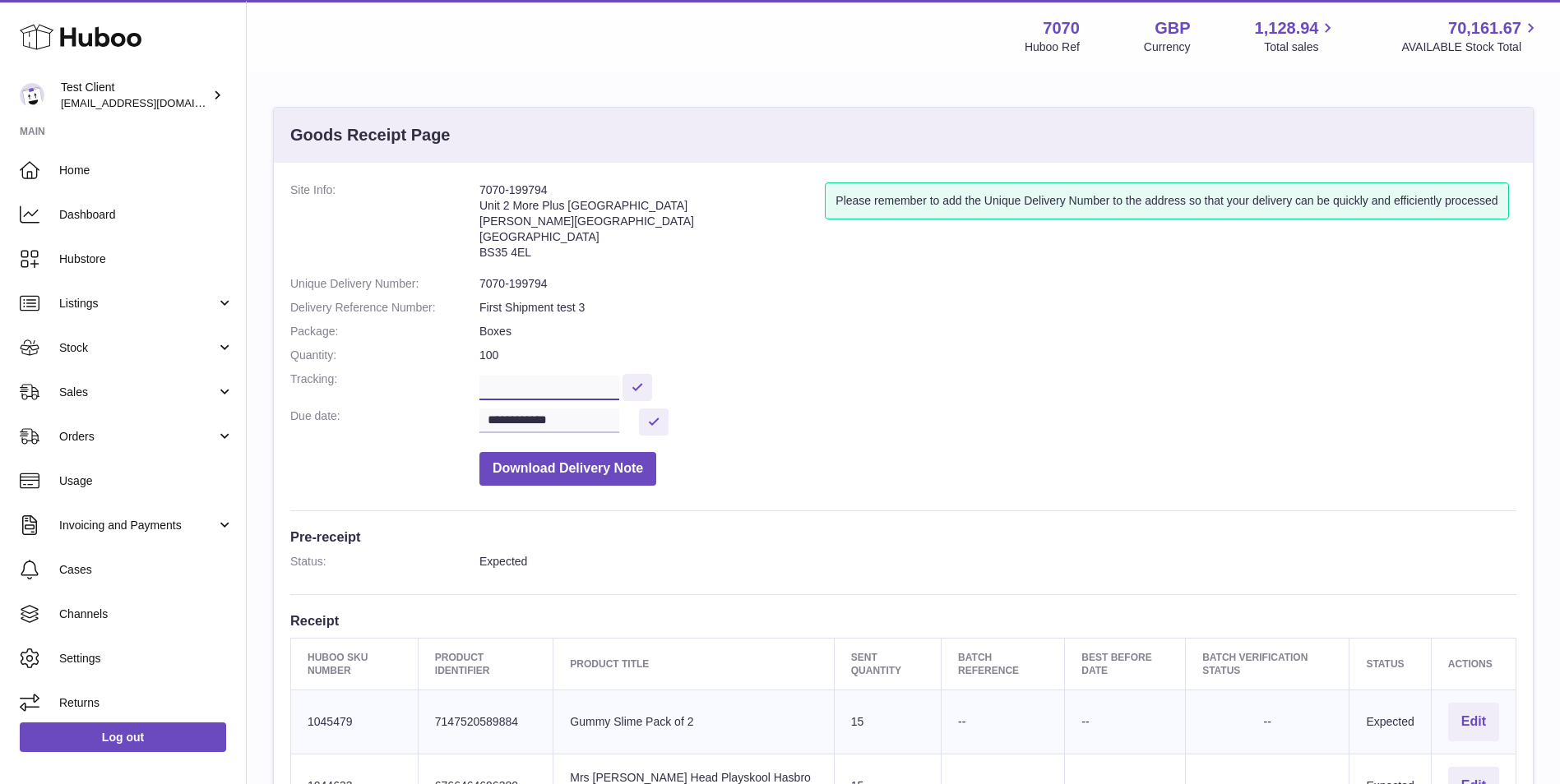
click at [609, 388] on input "text" at bounding box center [550, 388] width 140 height 24
click at [149, 357] on link "Stock" at bounding box center [123, 347] width 246 height 45
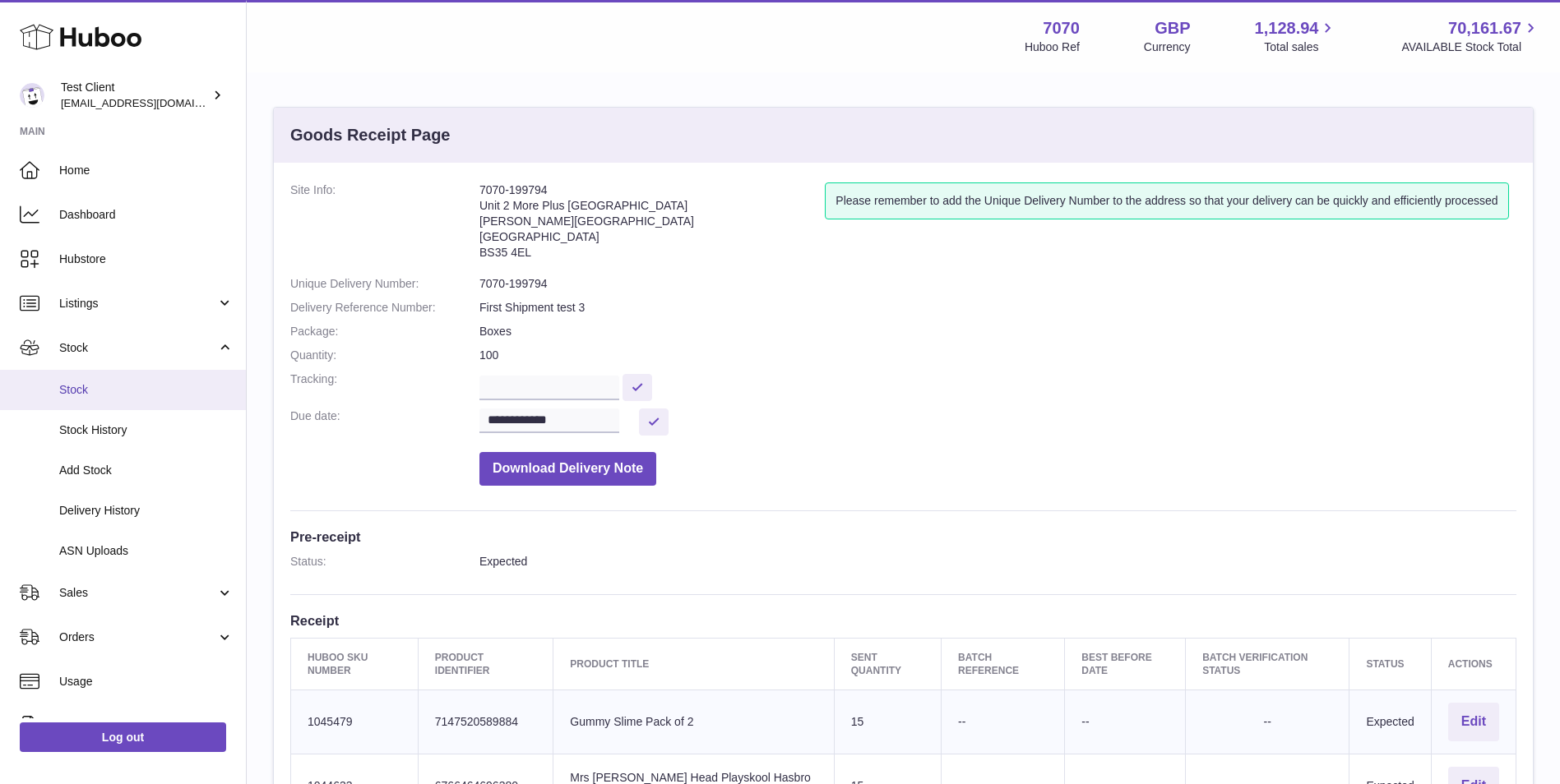
click at [184, 392] on span "Stock" at bounding box center [146, 390] width 174 height 16
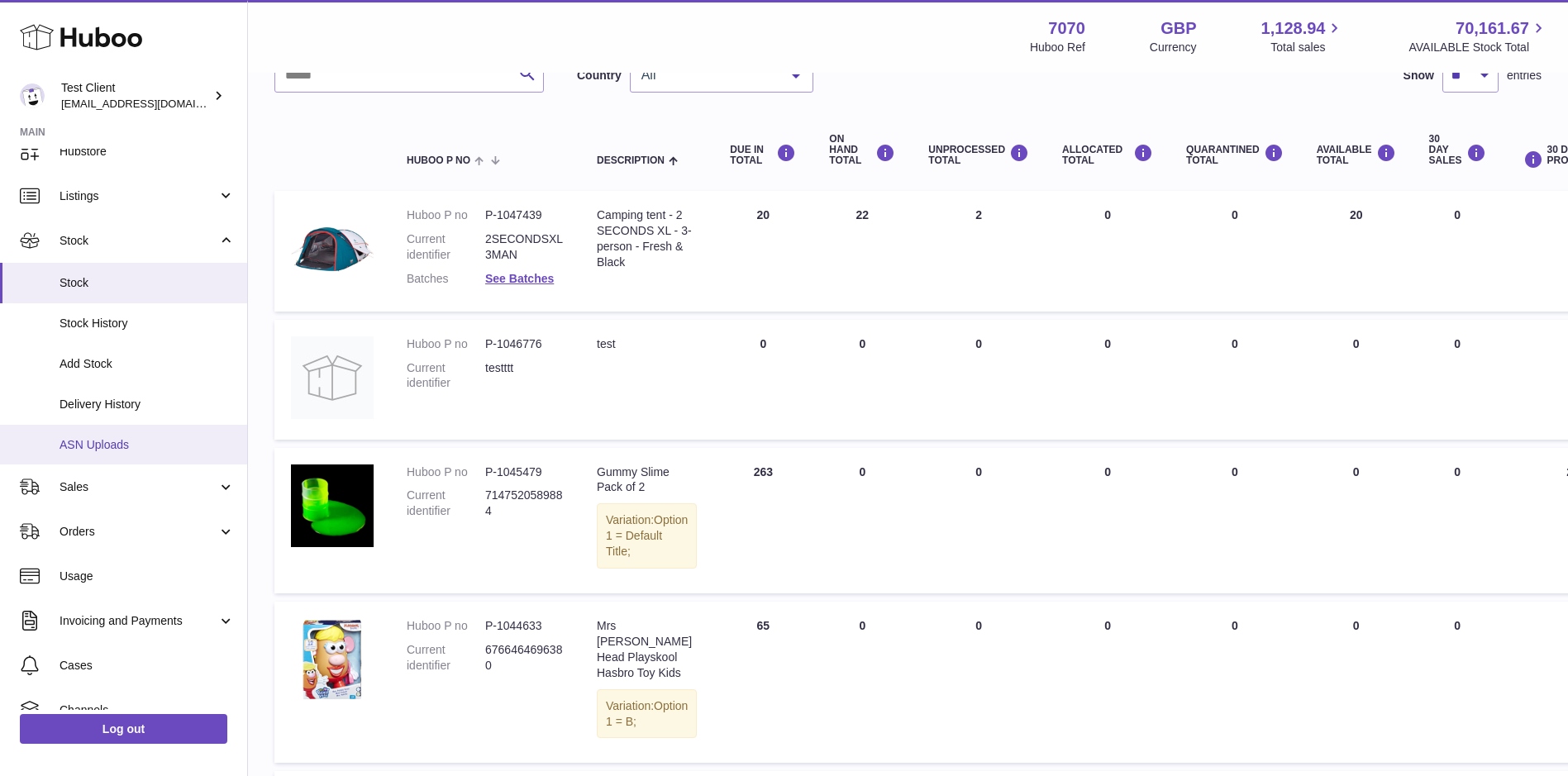
scroll to position [138, 0]
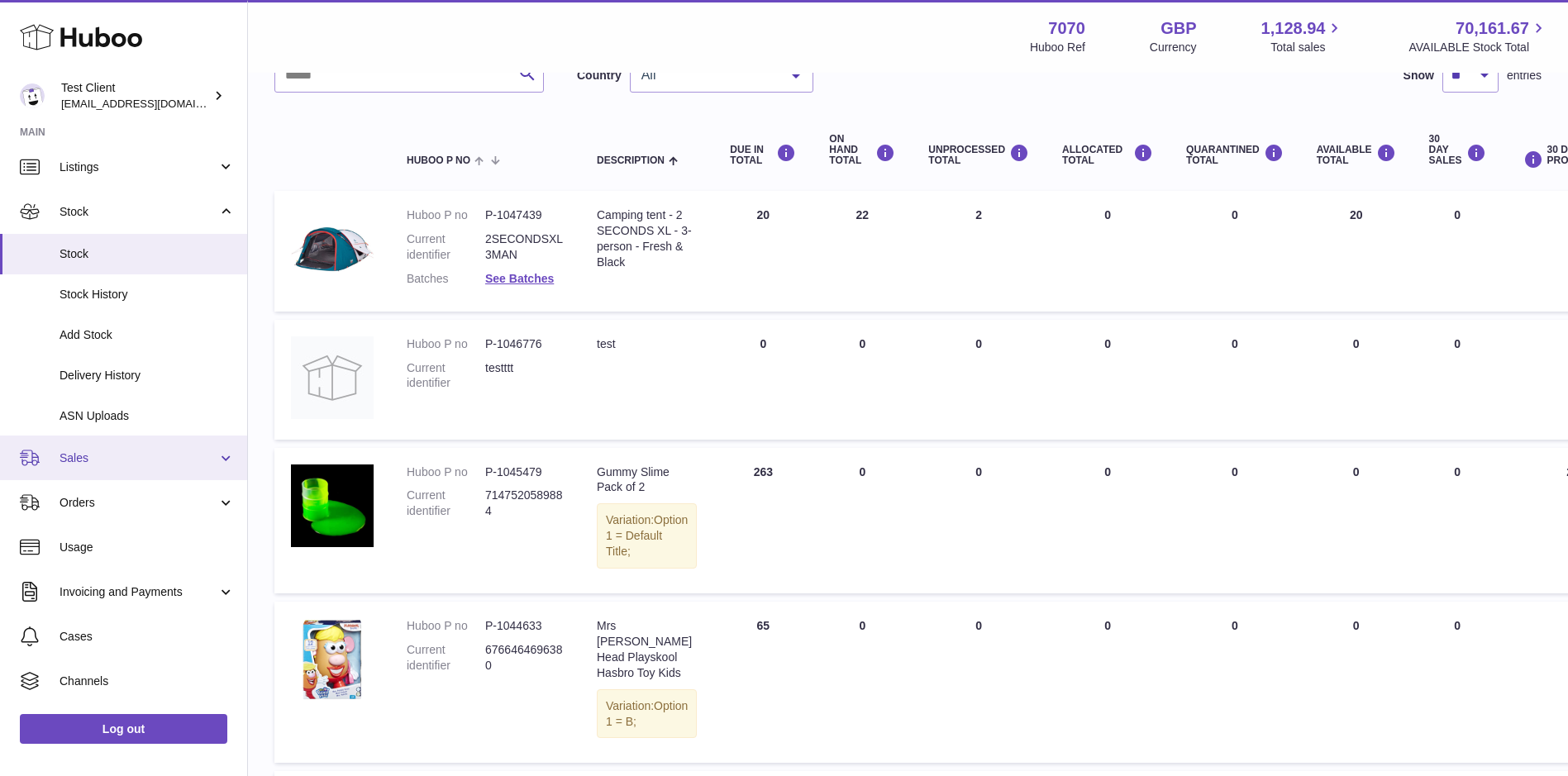
click at [85, 469] on link "Sales" at bounding box center [123, 458] width 247 height 45
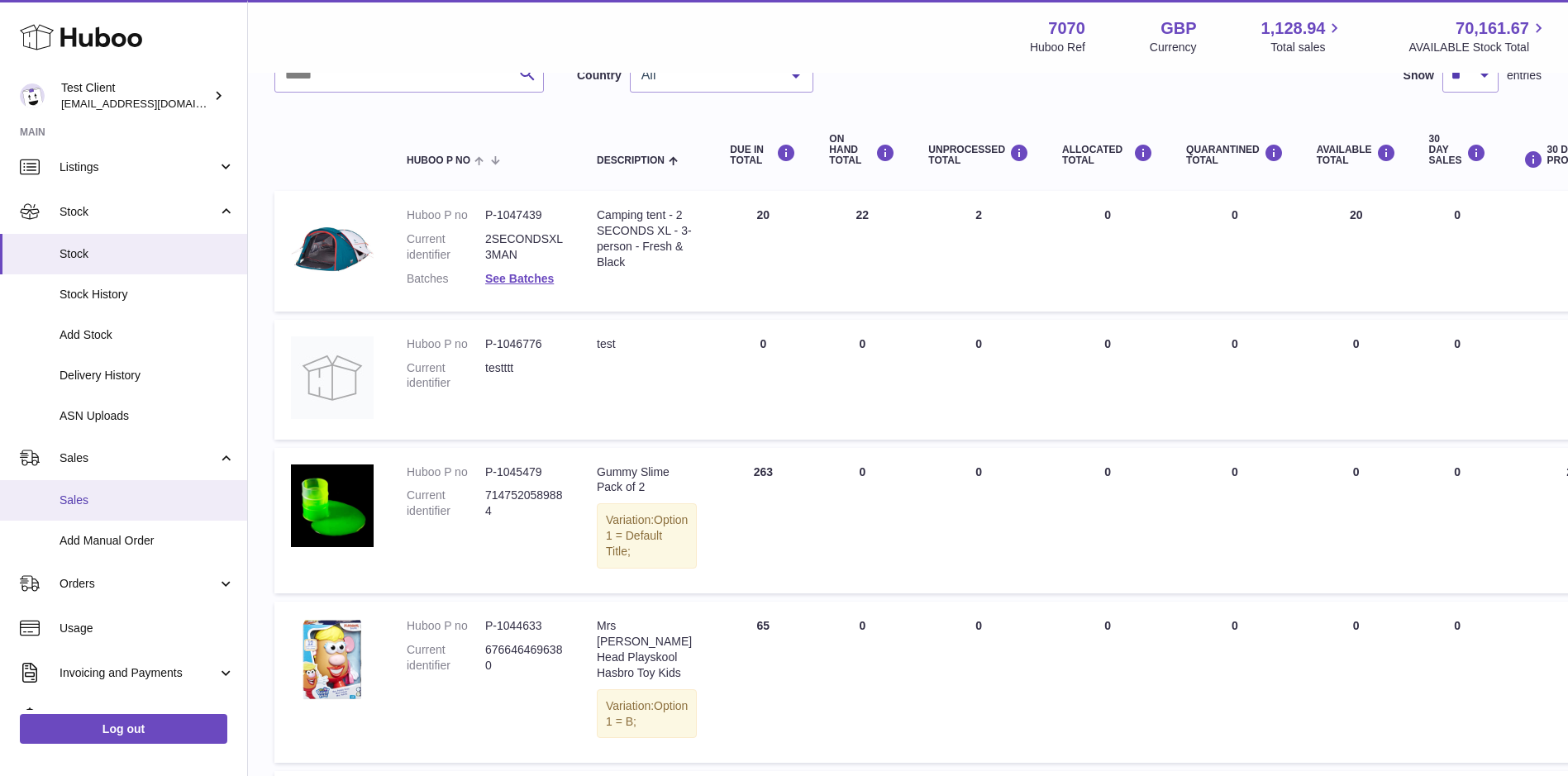
click at [98, 493] on span "Sales" at bounding box center [147, 501] width 175 height 16
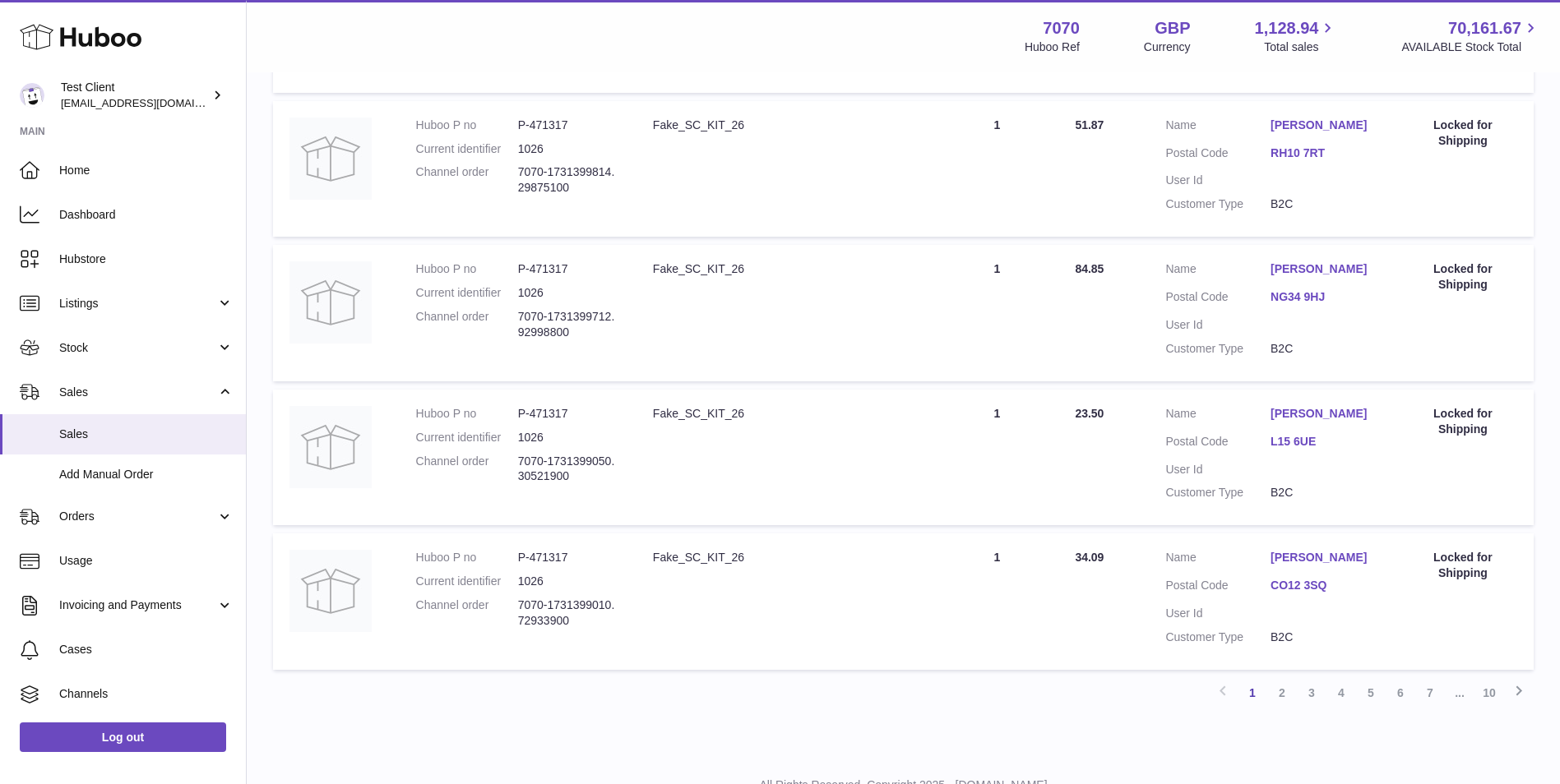
scroll to position [1259, 0]
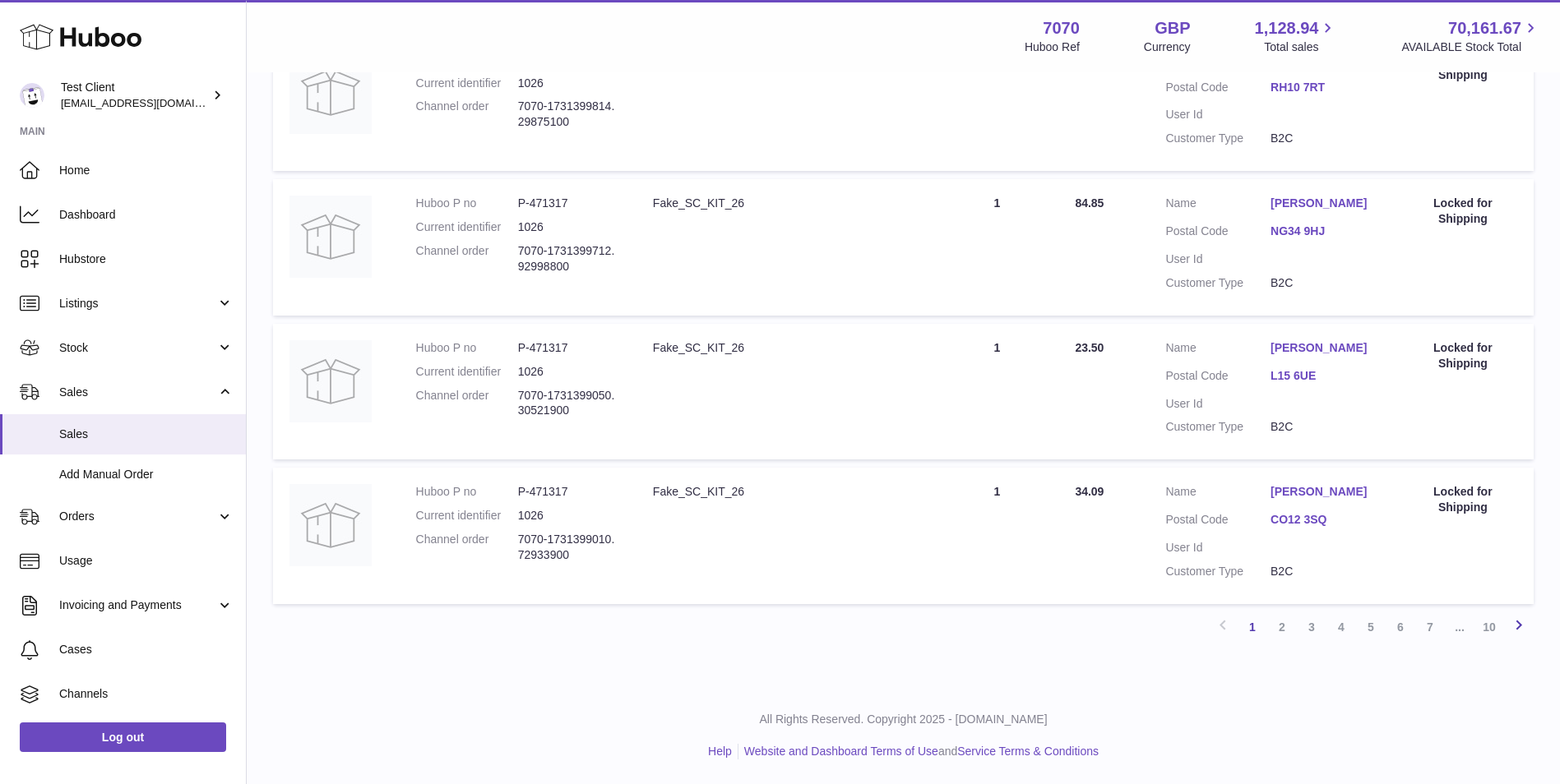
click at [1525, 627] on icon at bounding box center [1518, 624] width 20 height 20
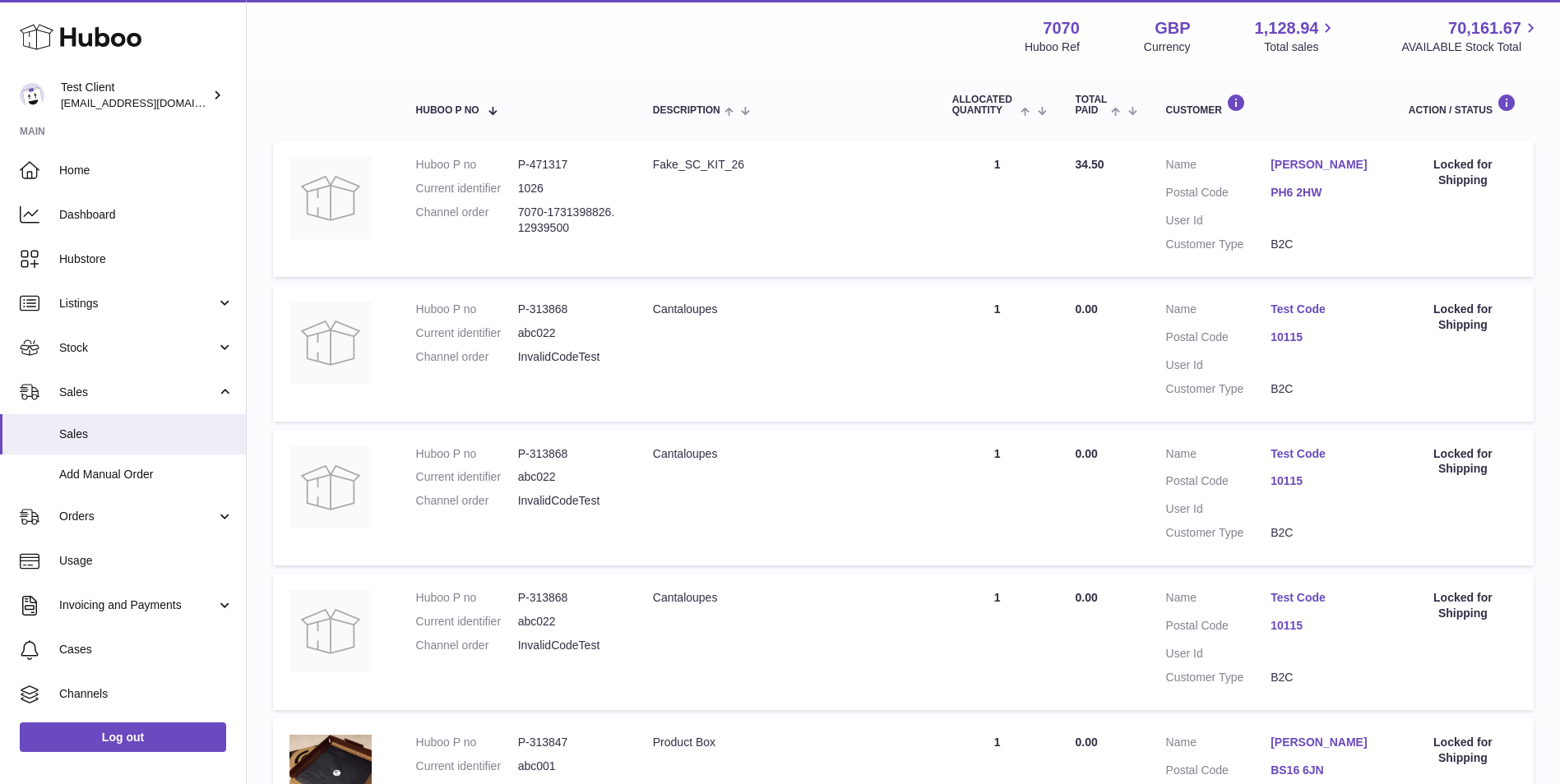
scroll to position [74, 0]
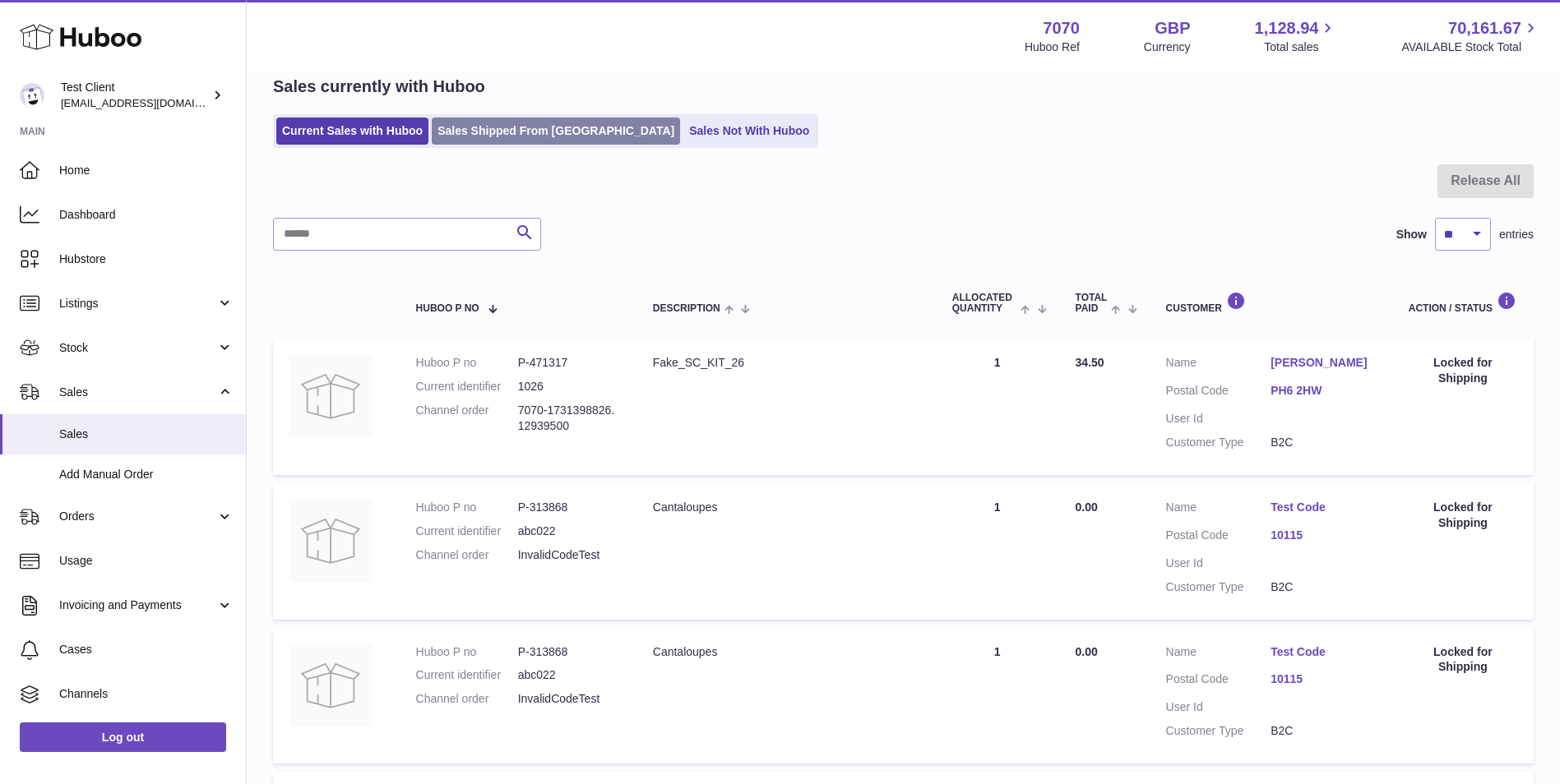
click at [538, 134] on link "Sales Shipped From [GEOGRAPHIC_DATA]" at bounding box center [556, 130] width 249 height 27
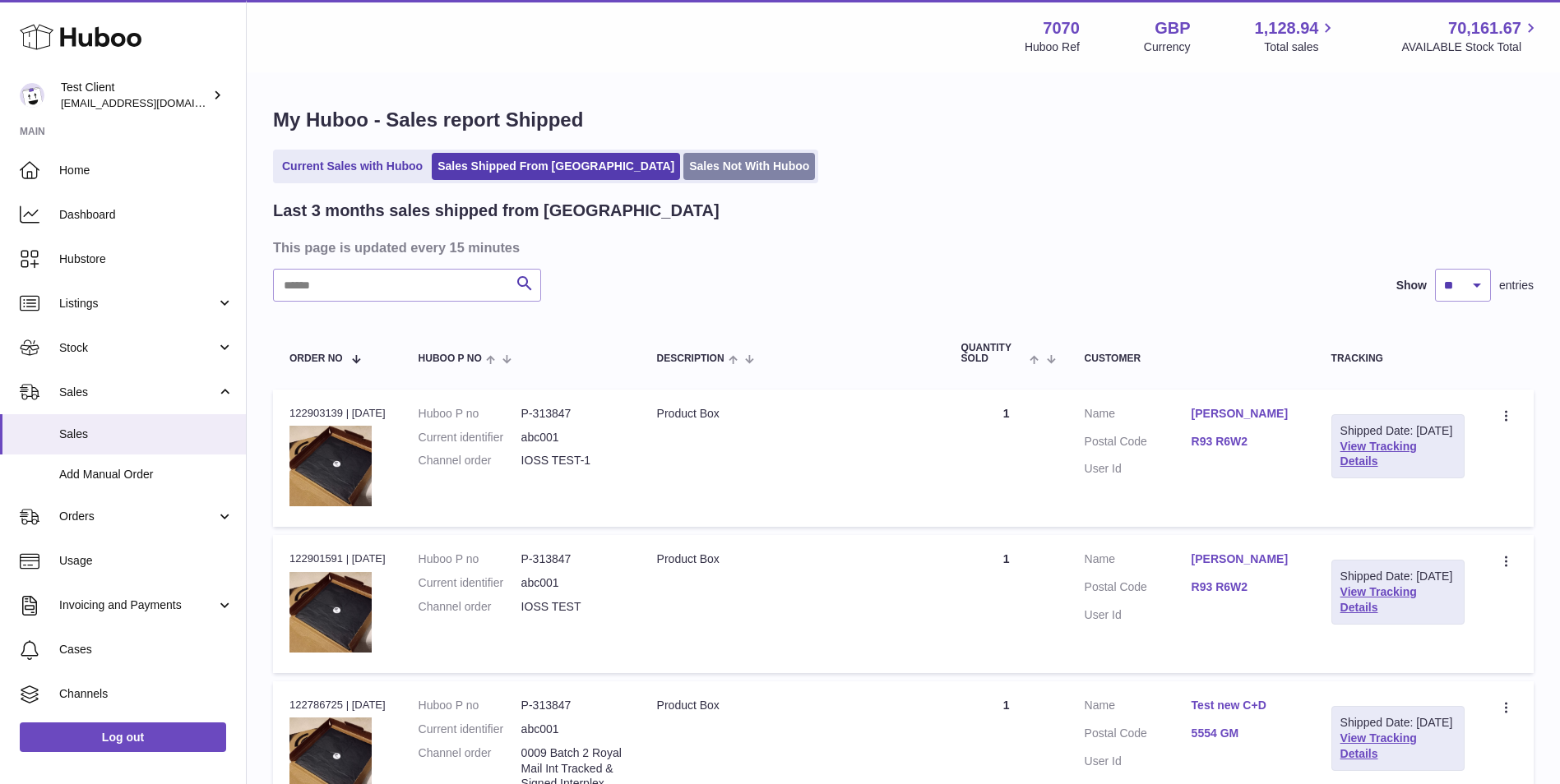
click at [694, 164] on link "Sales Not With Huboo" at bounding box center [748, 166] width 131 height 27
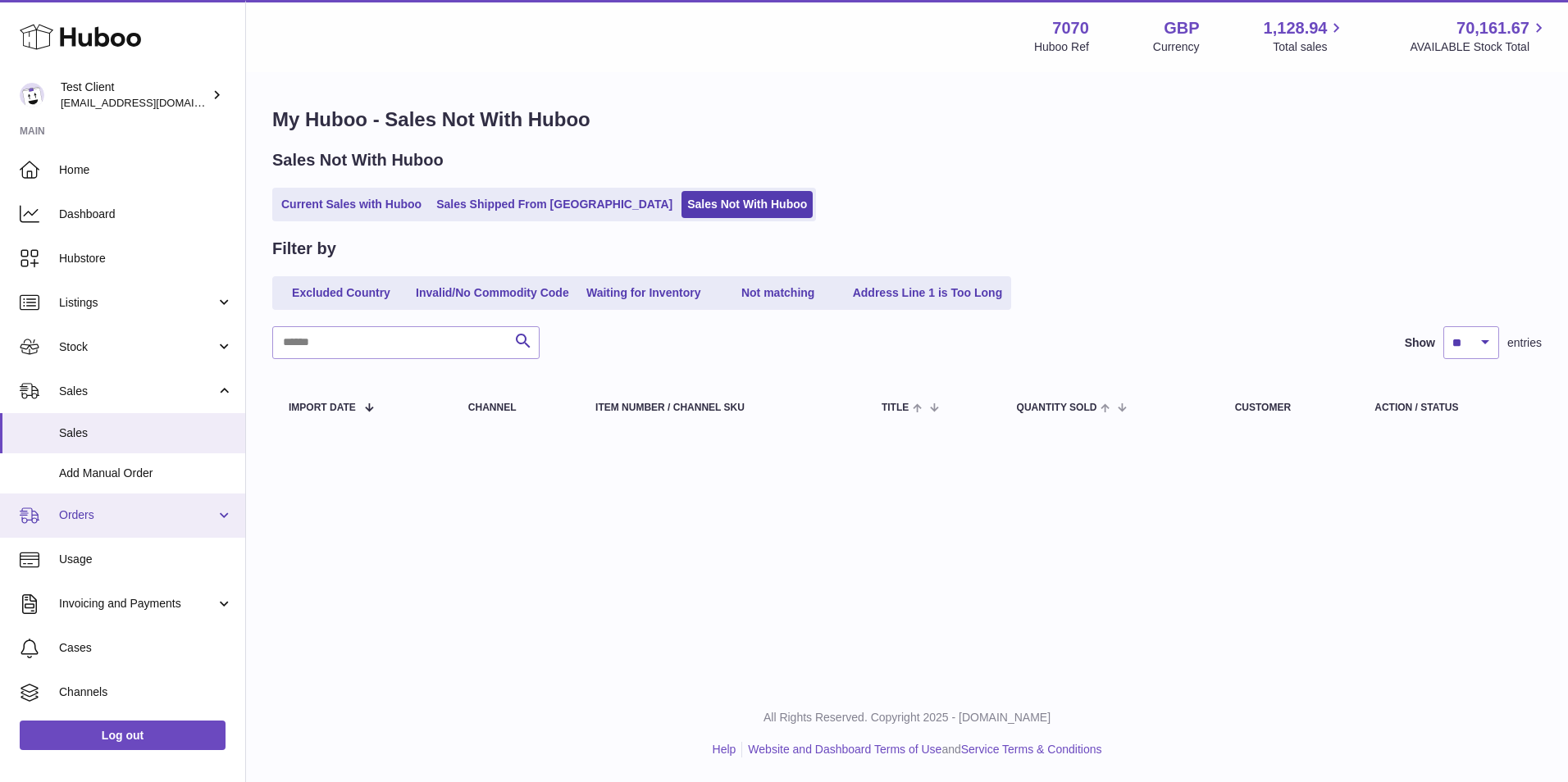
click at [169, 529] on link "Orders" at bounding box center [122, 515] width 245 height 45
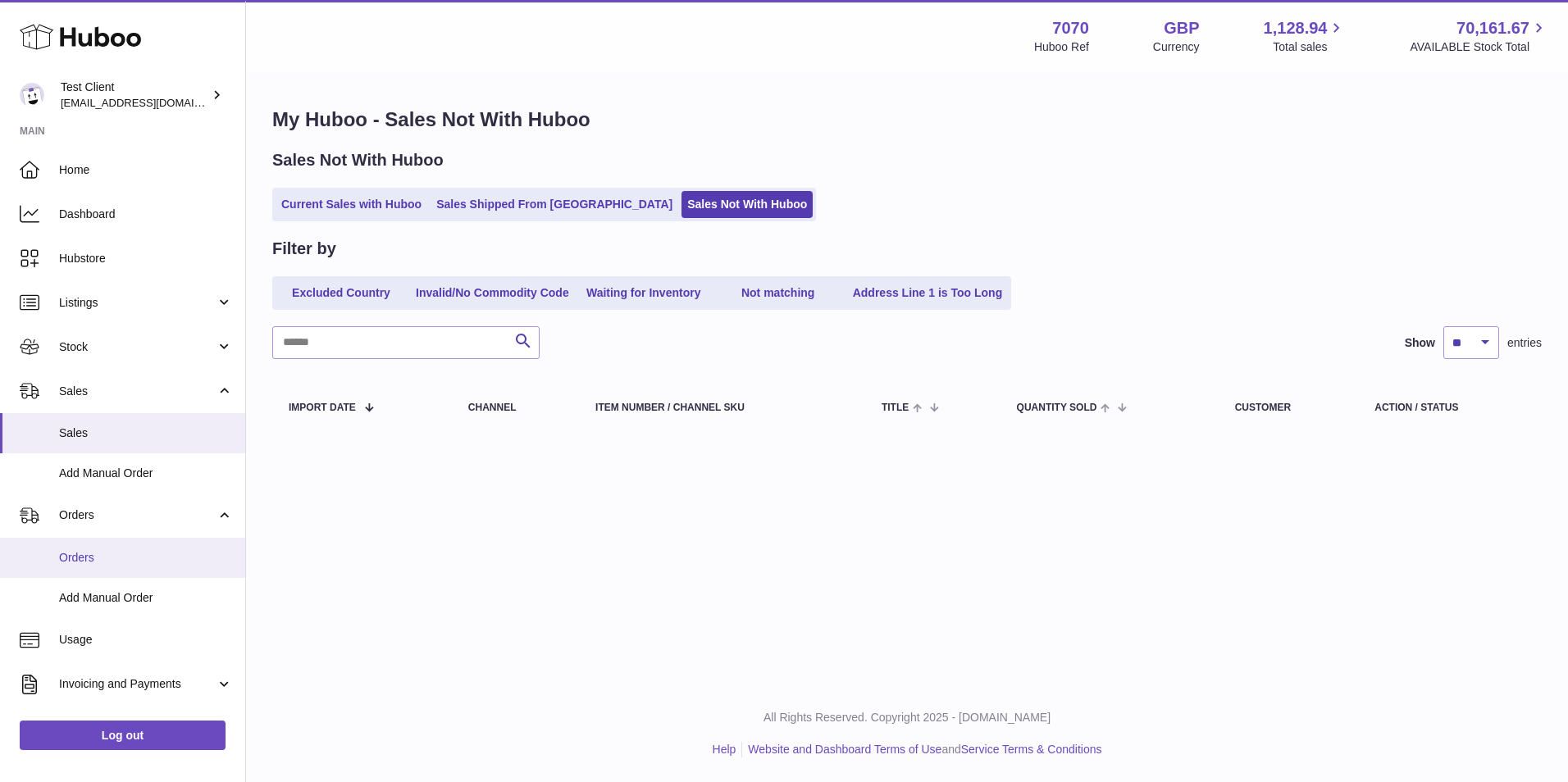
click at [148, 557] on span "Orders" at bounding box center [146, 558] width 174 height 16
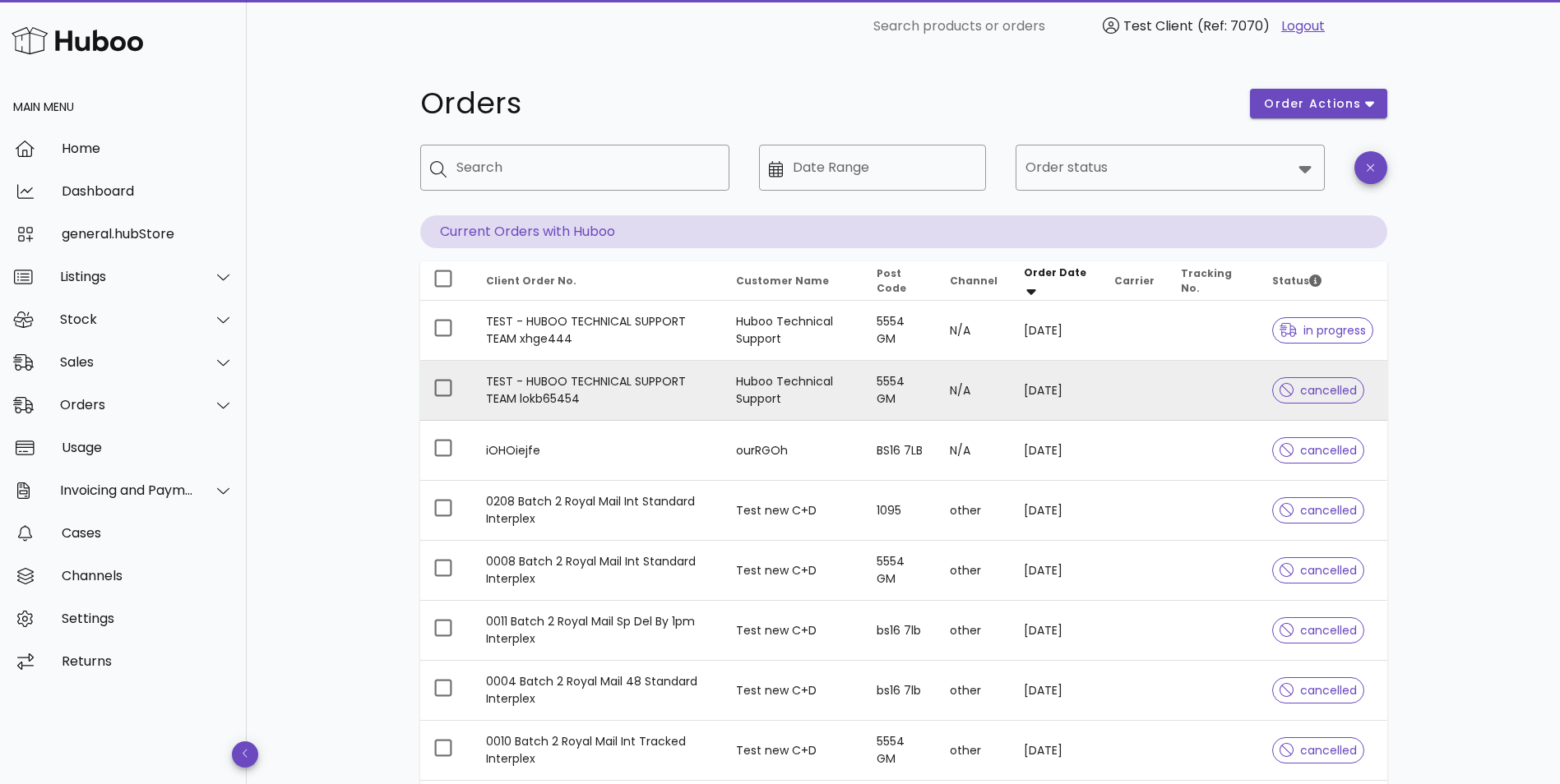
scroll to position [137, 0]
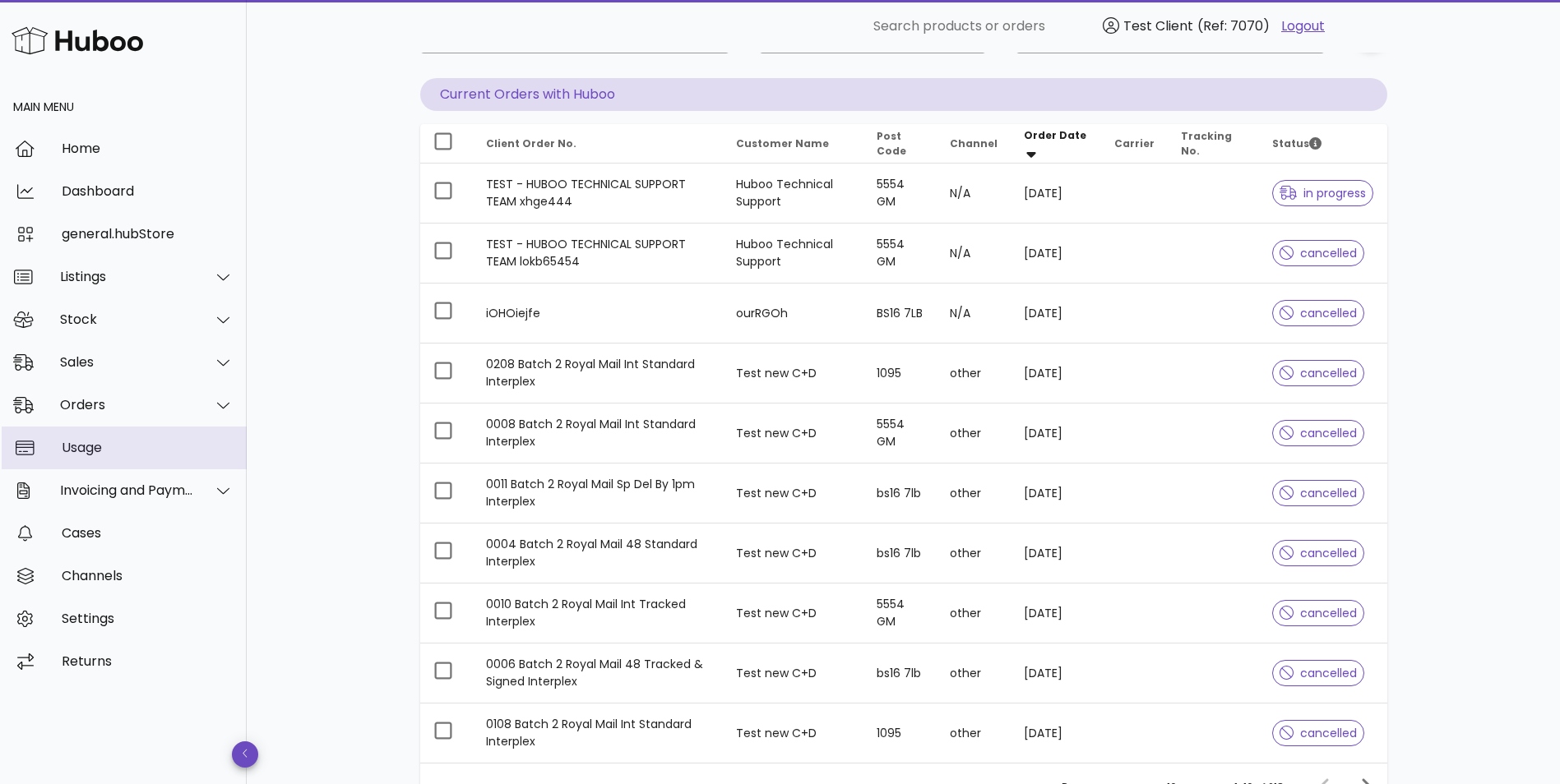
click at [137, 447] on div "Usage" at bounding box center [147, 447] width 172 height 16
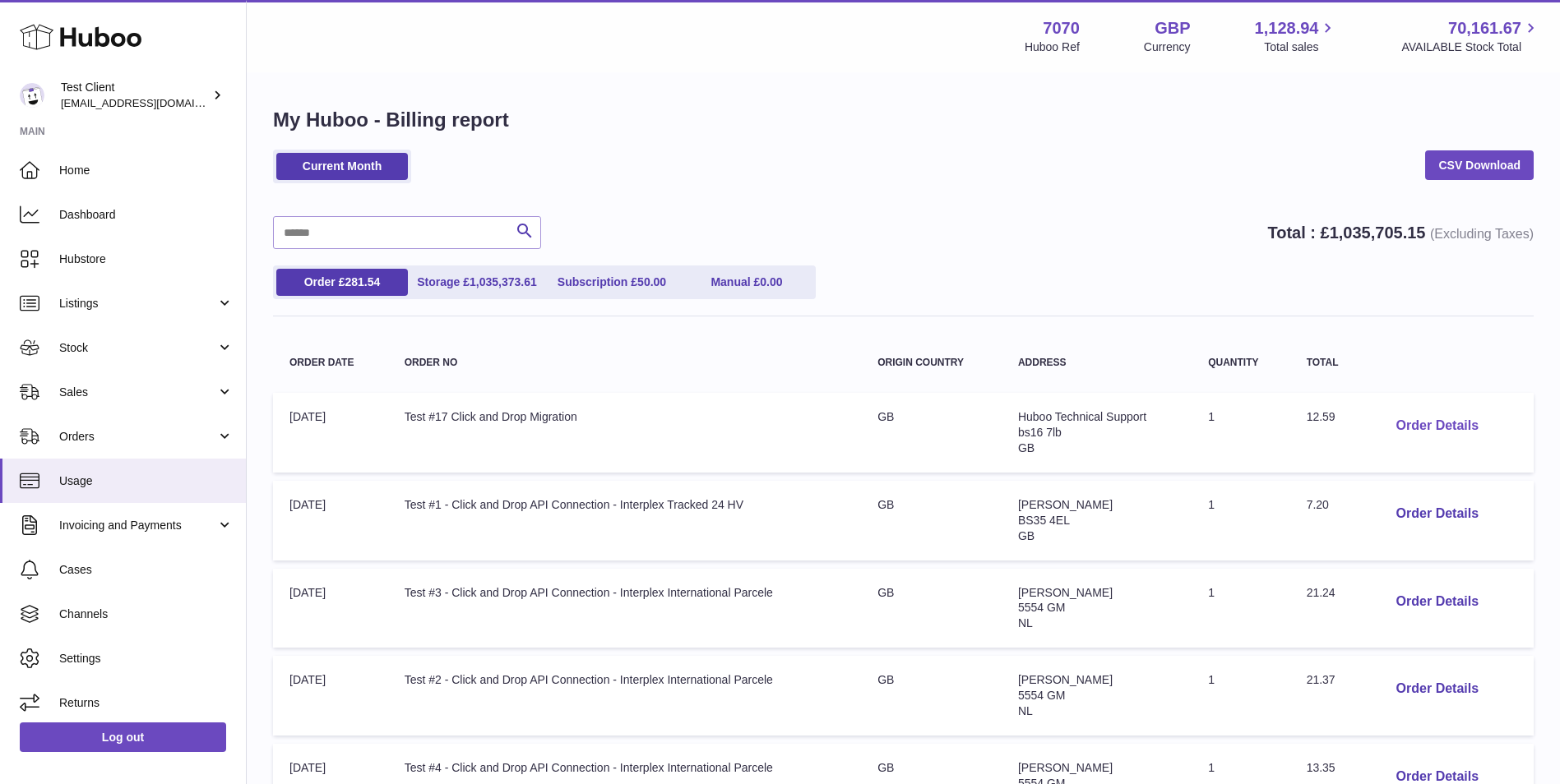
click at [1421, 425] on button "Order Details" at bounding box center [1437, 426] width 109 height 34
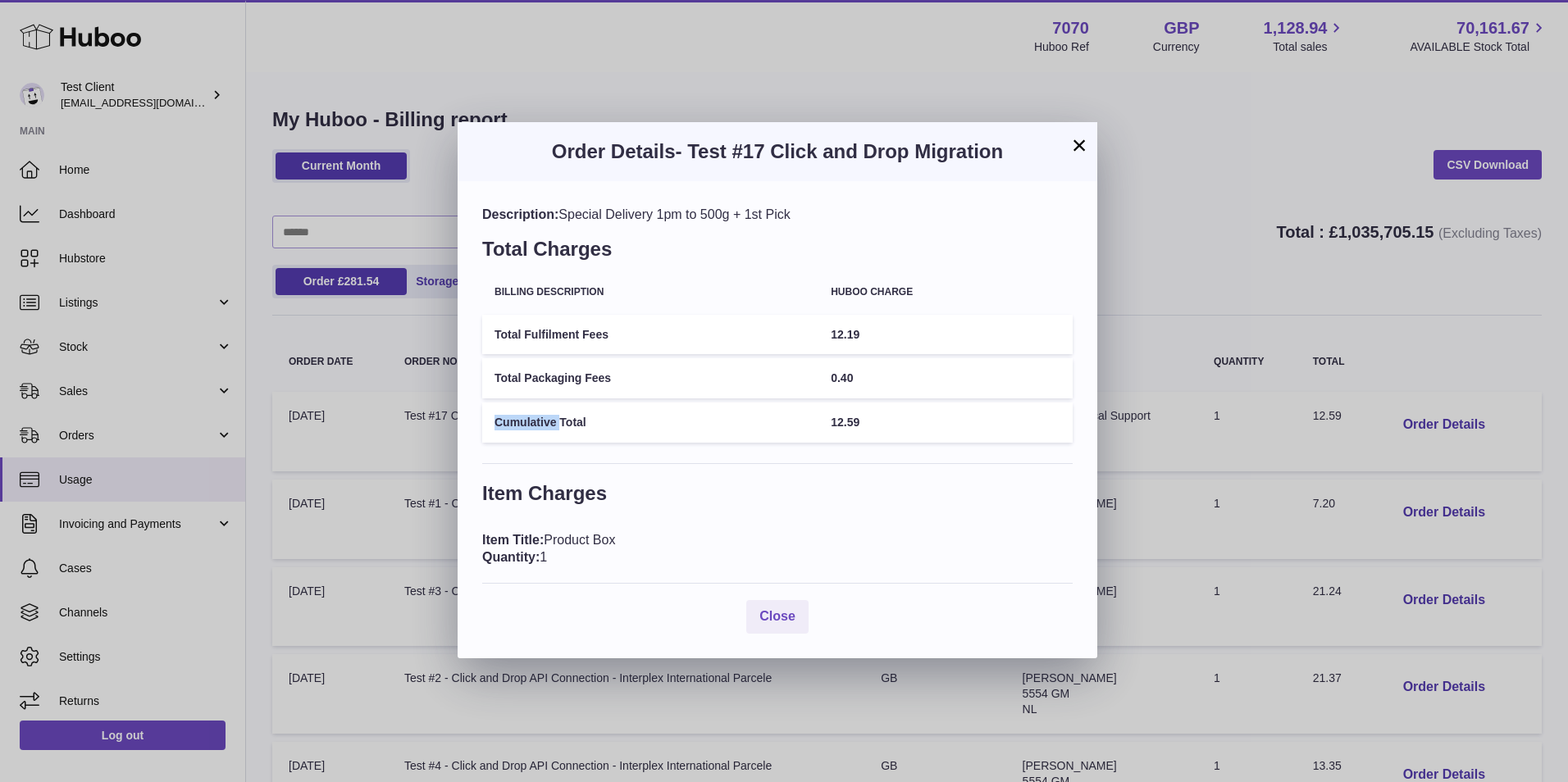
drag, startPoint x: 548, startPoint y: 415, endPoint x: 559, endPoint y: 418, distance: 11.4
click at [559, 418] on td "Cumulative Total" at bounding box center [650, 422] width 336 height 40
click at [951, 440] on td "12.59" at bounding box center [945, 422] width 254 height 40
click at [1076, 144] on button "×" at bounding box center [1079, 145] width 20 height 20
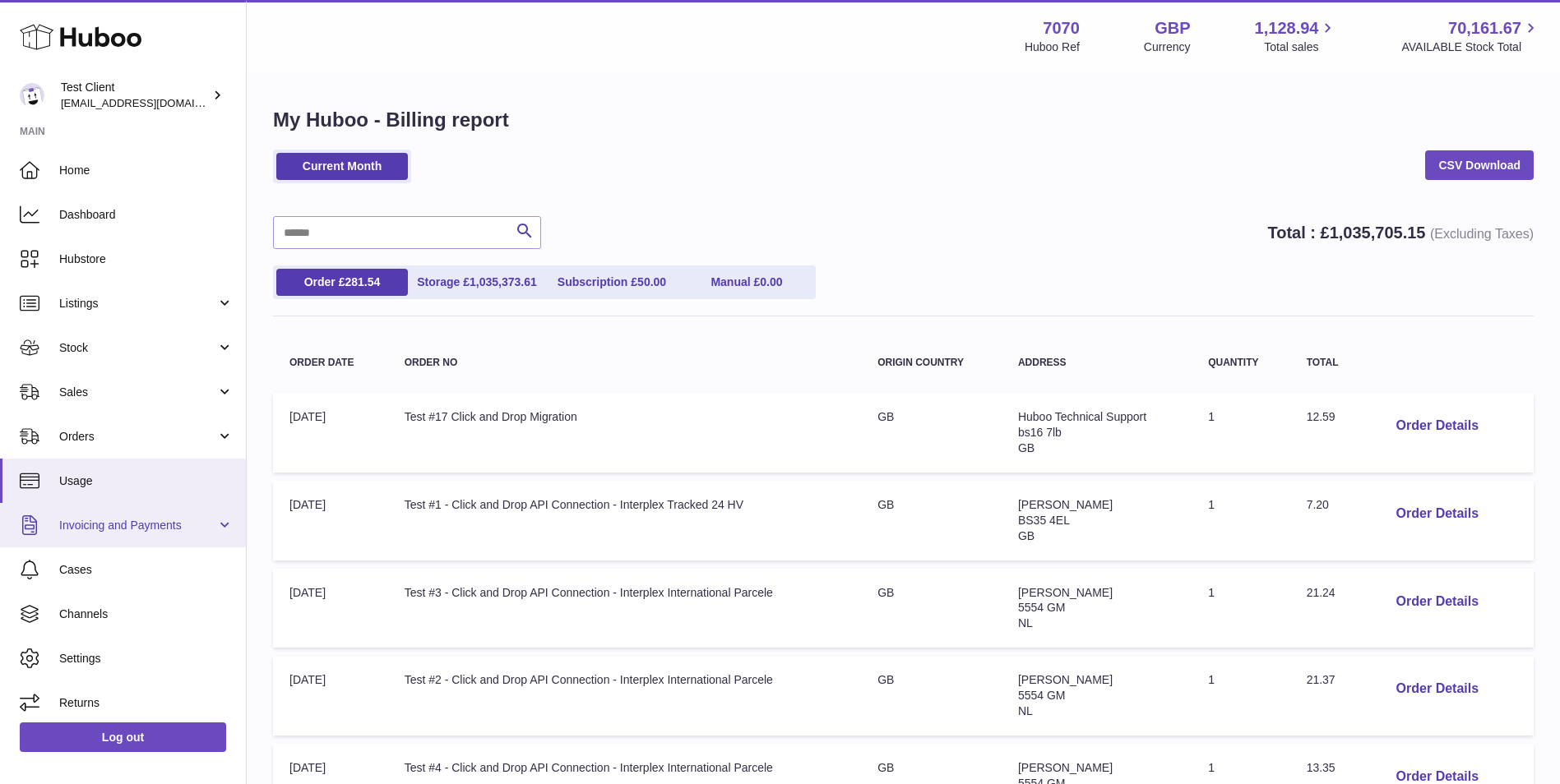
click at [163, 525] on span "Invoicing and Payments" at bounding box center [137, 526] width 157 height 16
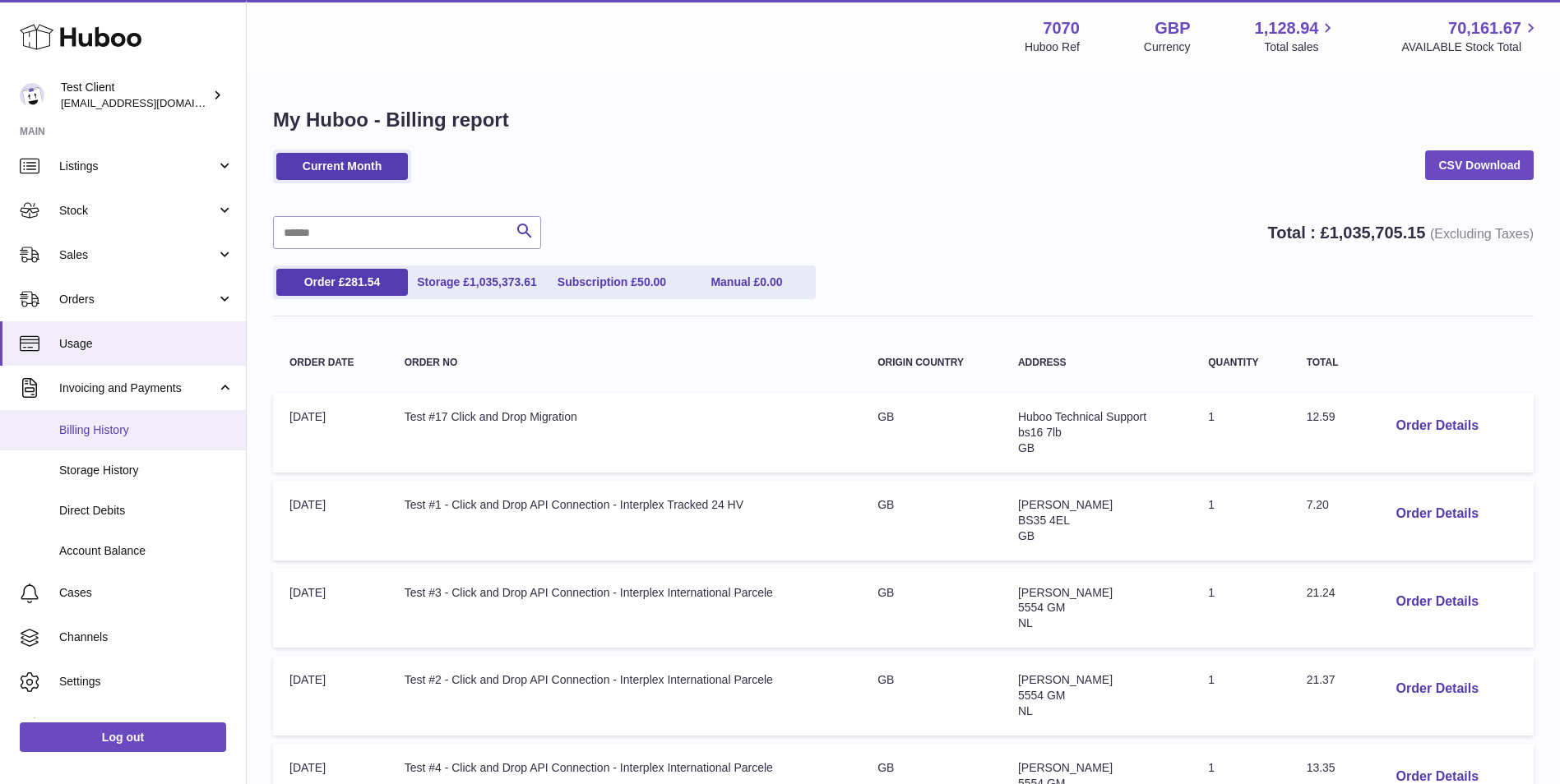
click at [164, 433] on span "Billing History" at bounding box center [146, 430] width 174 height 16
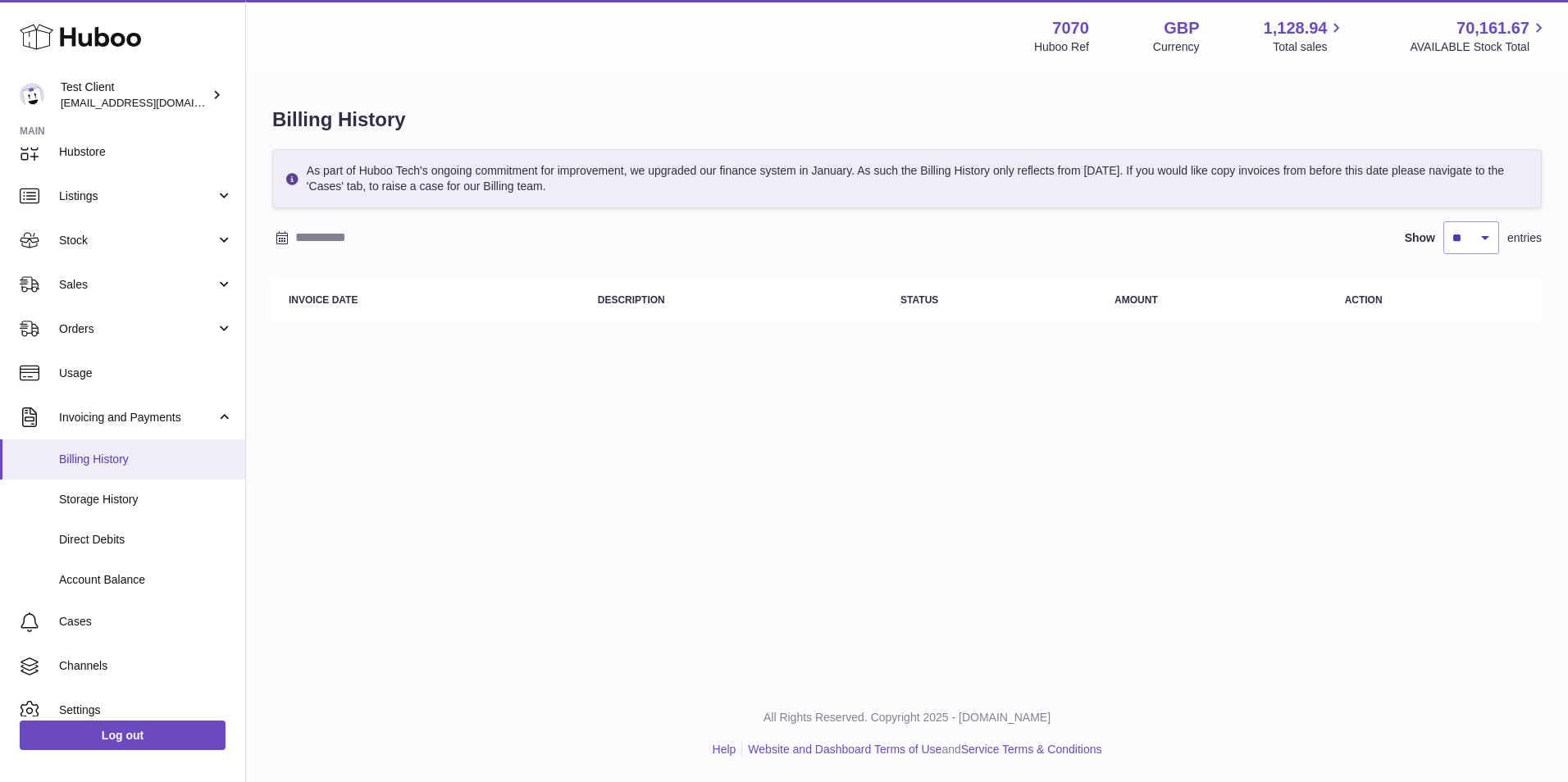
scroll to position [137, 0]
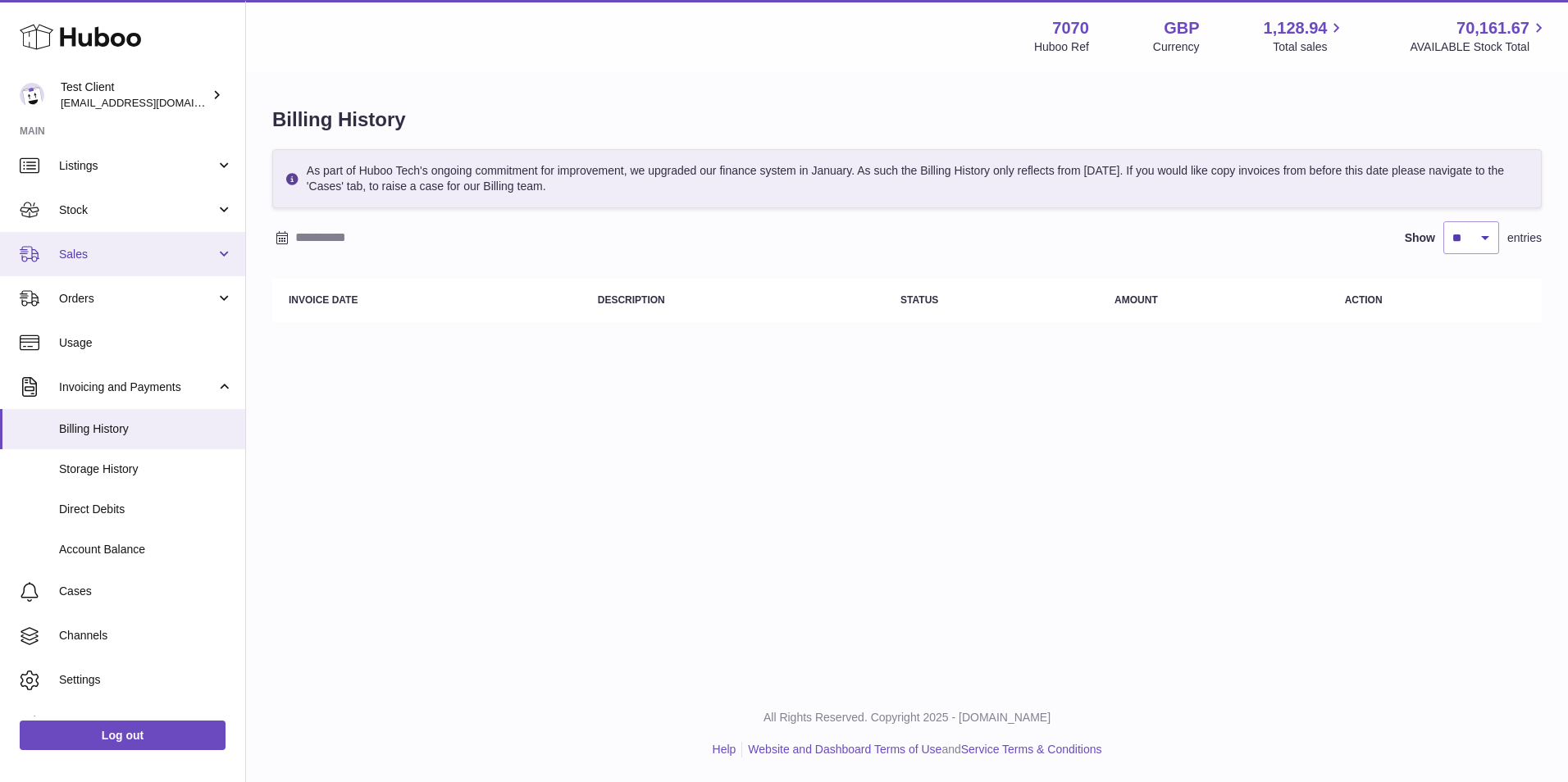
click at [123, 249] on span "Sales" at bounding box center [137, 255] width 156 height 16
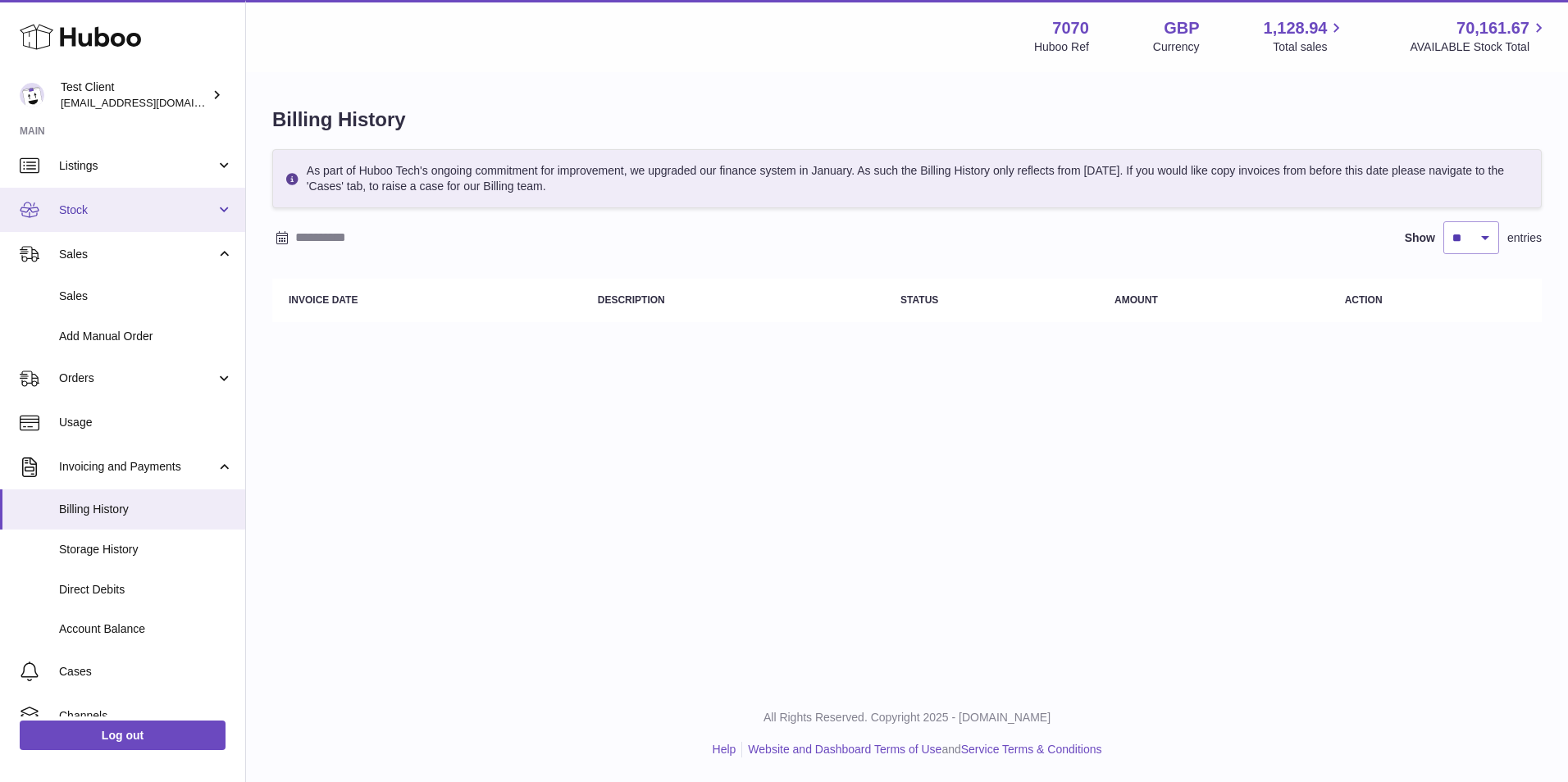
click at [130, 193] on link "Stock" at bounding box center [122, 209] width 245 height 45
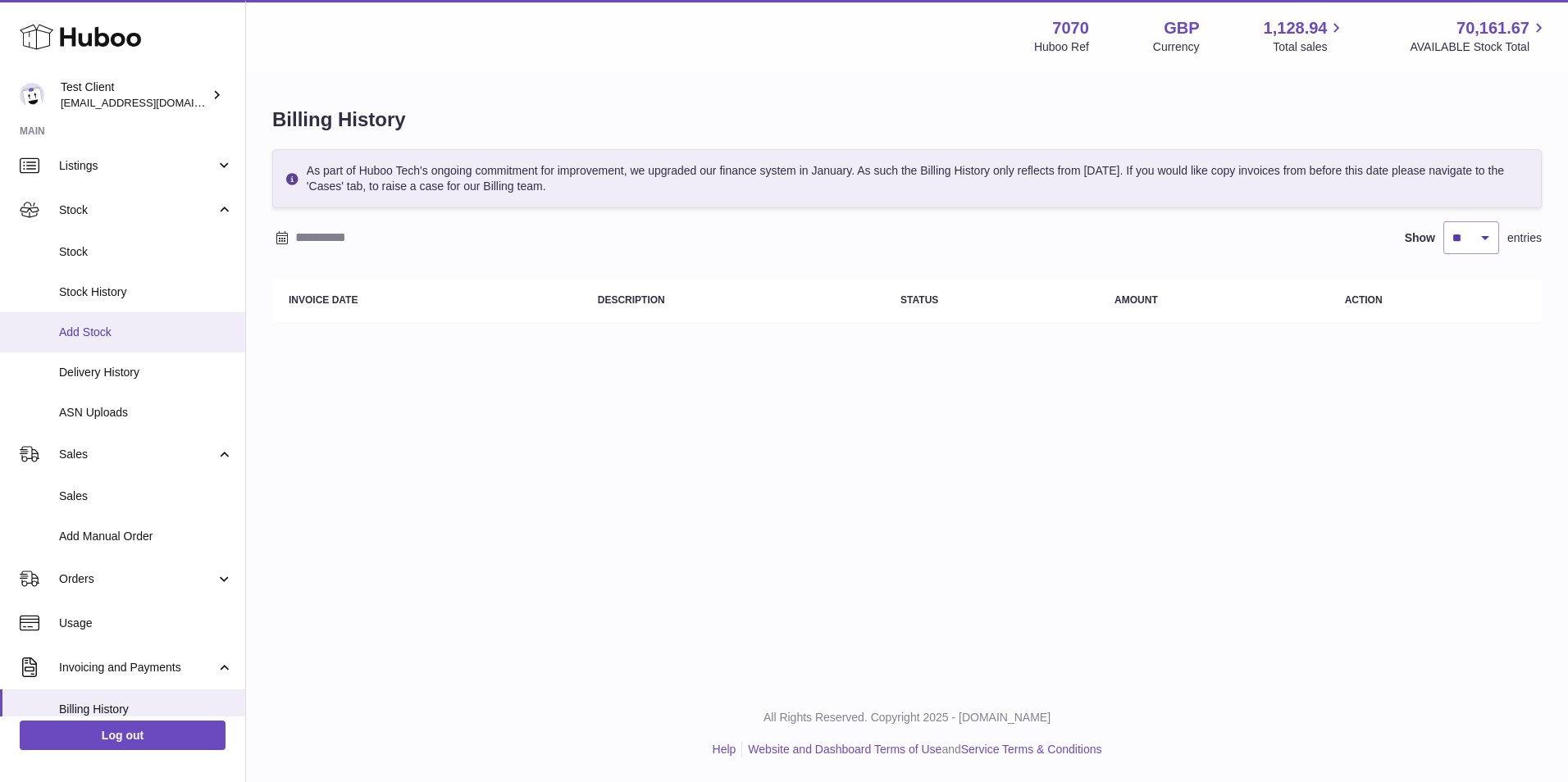
click at [141, 332] on span "Add Stock" at bounding box center [146, 333] width 174 height 16
